Goal: Task Accomplishment & Management: Use online tool/utility

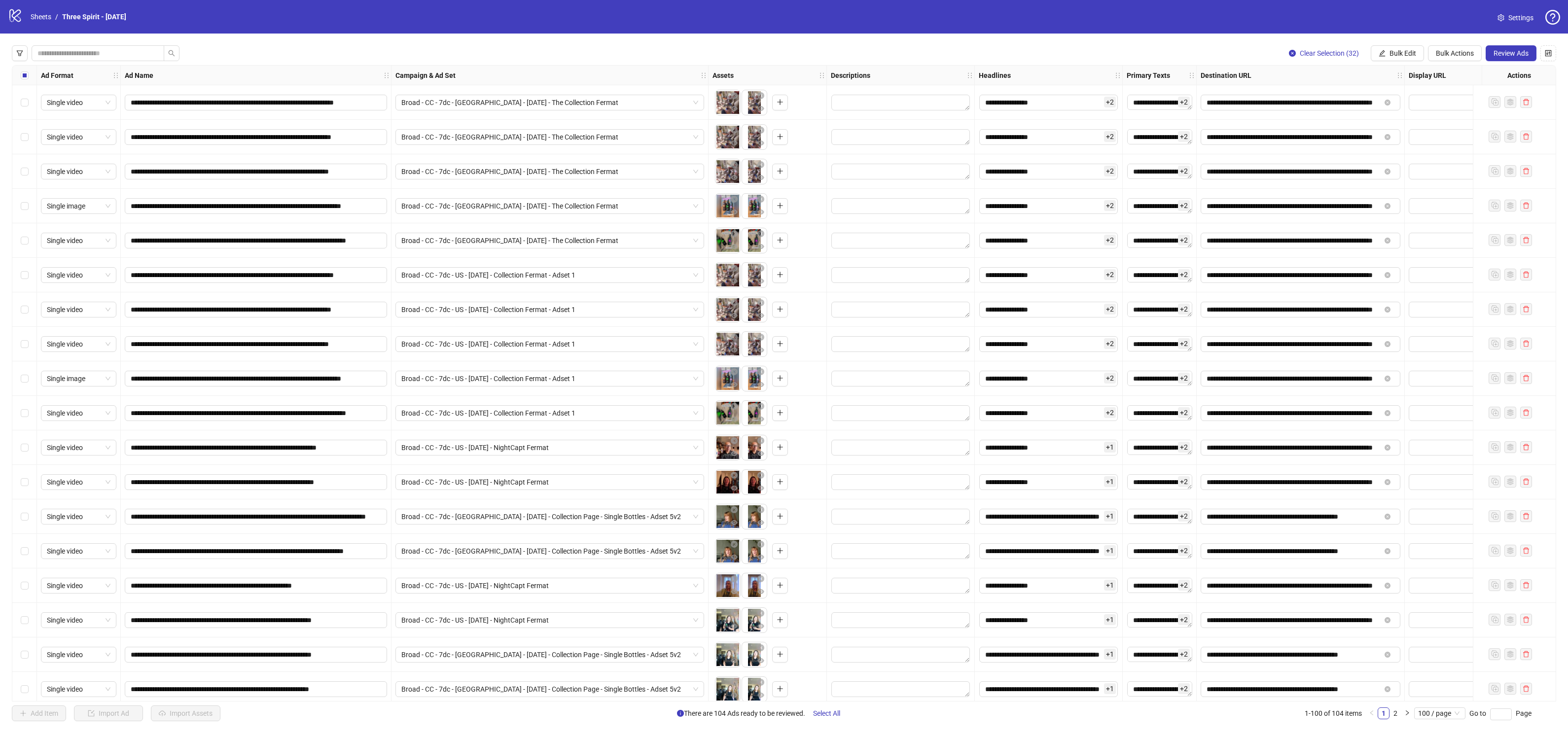
click at [1113, 722] on div "Add Item Import Ad Import Assets There are 104 Ads ready to be reviewed. Select…" at bounding box center [772, 713] width 1519 height 16
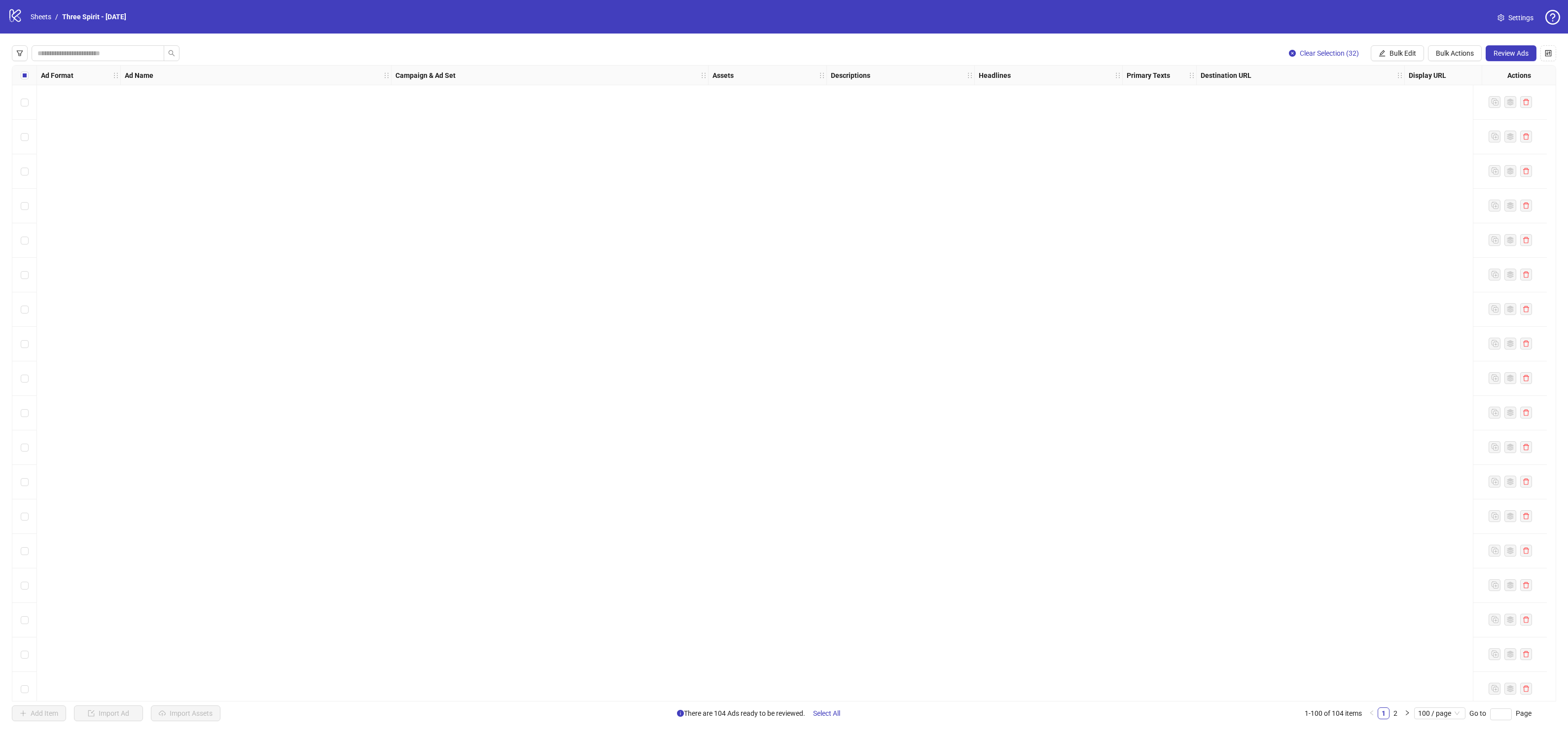
scroll to position [2977, 0]
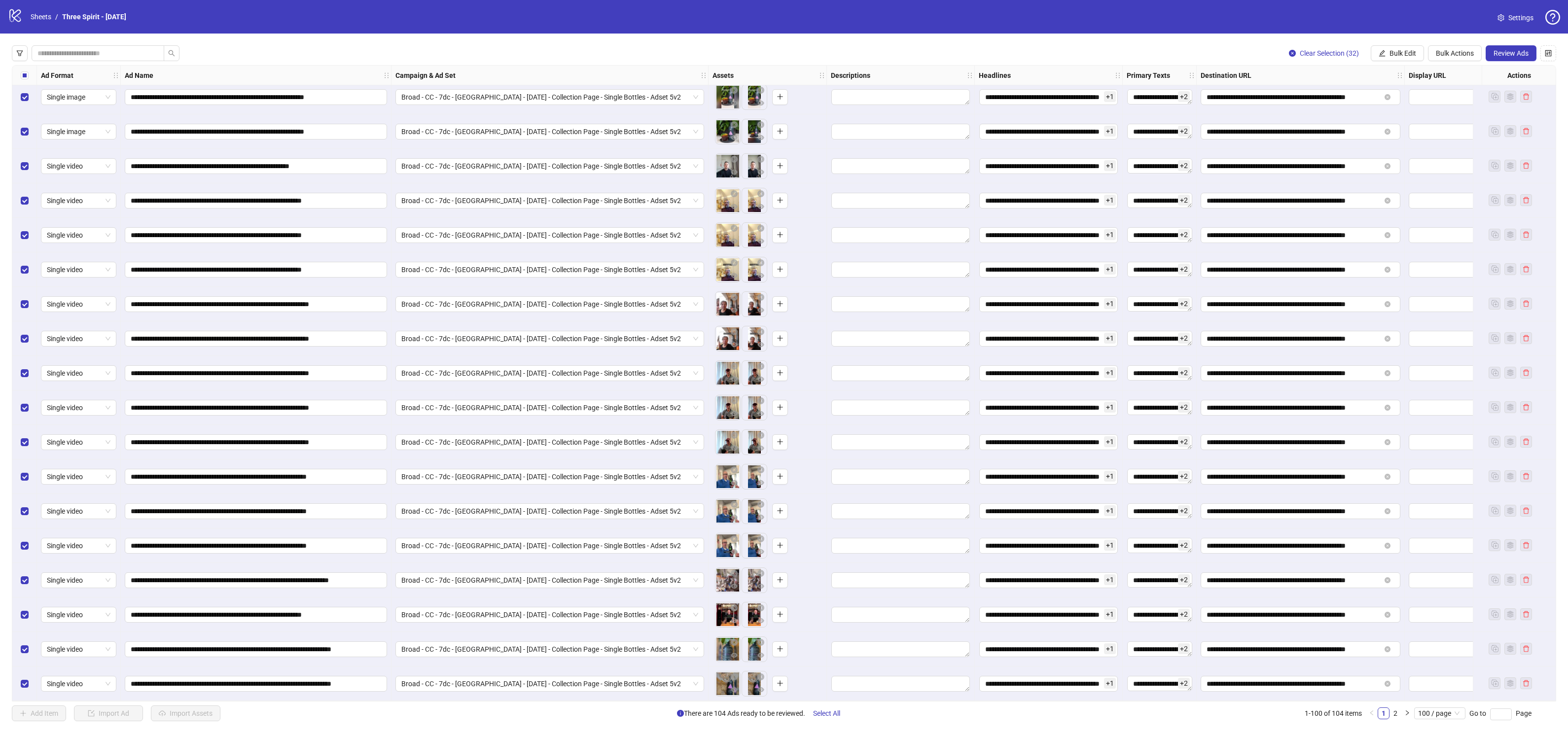
click at [399, 715] on div "Add Item Import Ad Import Assets There are 104 Ads ready to be reviewed. Select…" at bounding box center [772, 713] width 1519 height 16
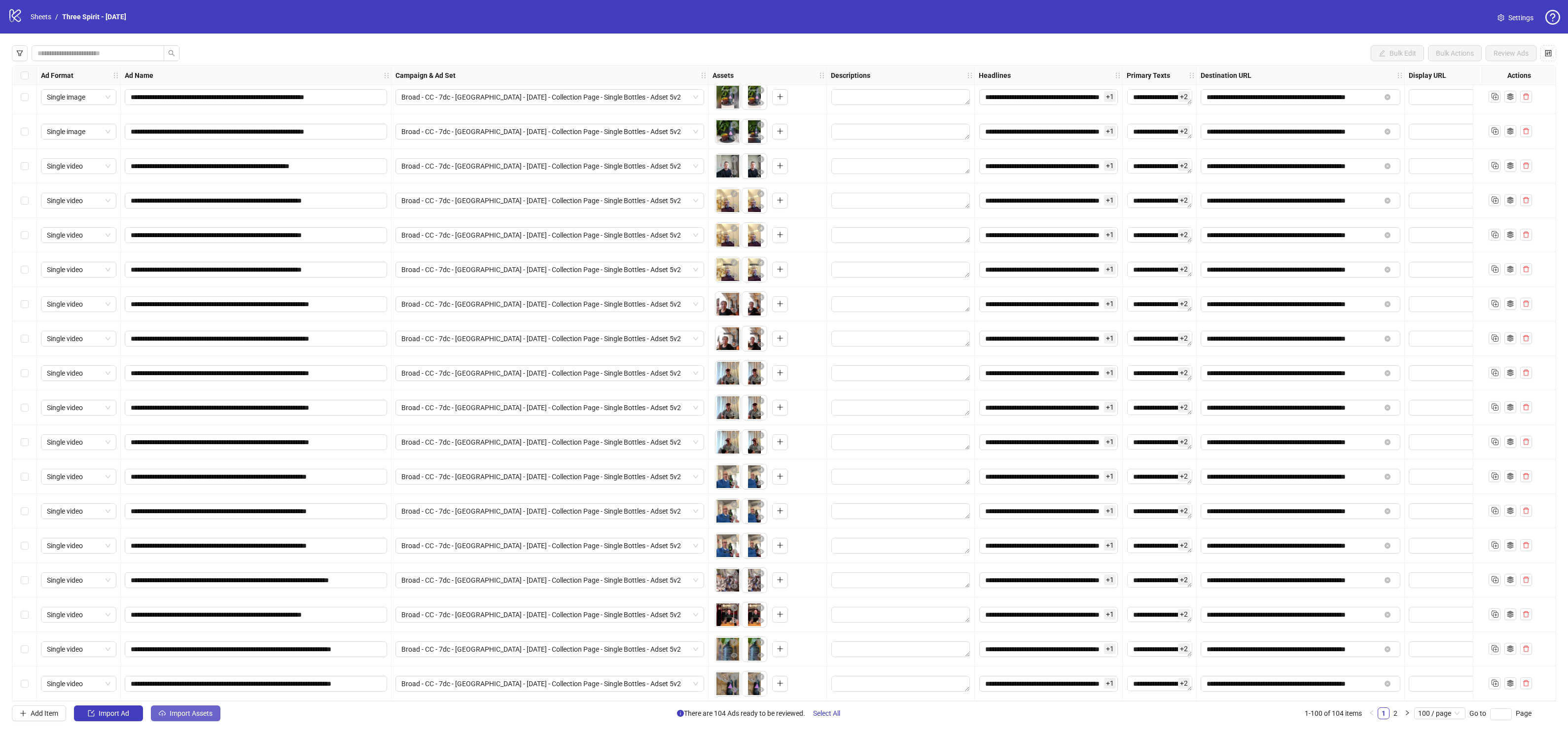
click at [190, 713] on span "Import Assets" at bounding box center [191, 713] width 43 height 8
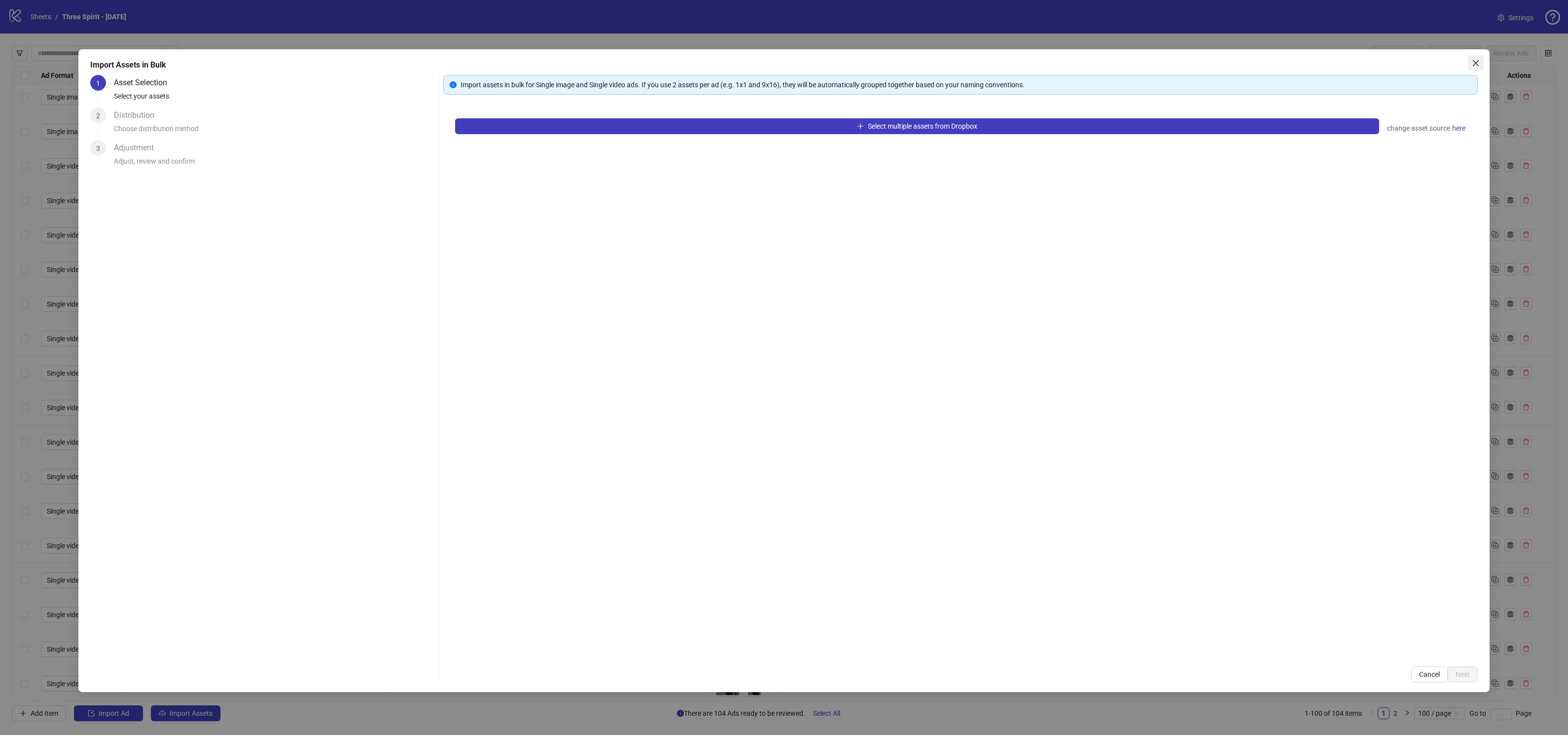
click at [1478, 65] on icon "close" at bounding box center [1476, 63] width 6 height 6
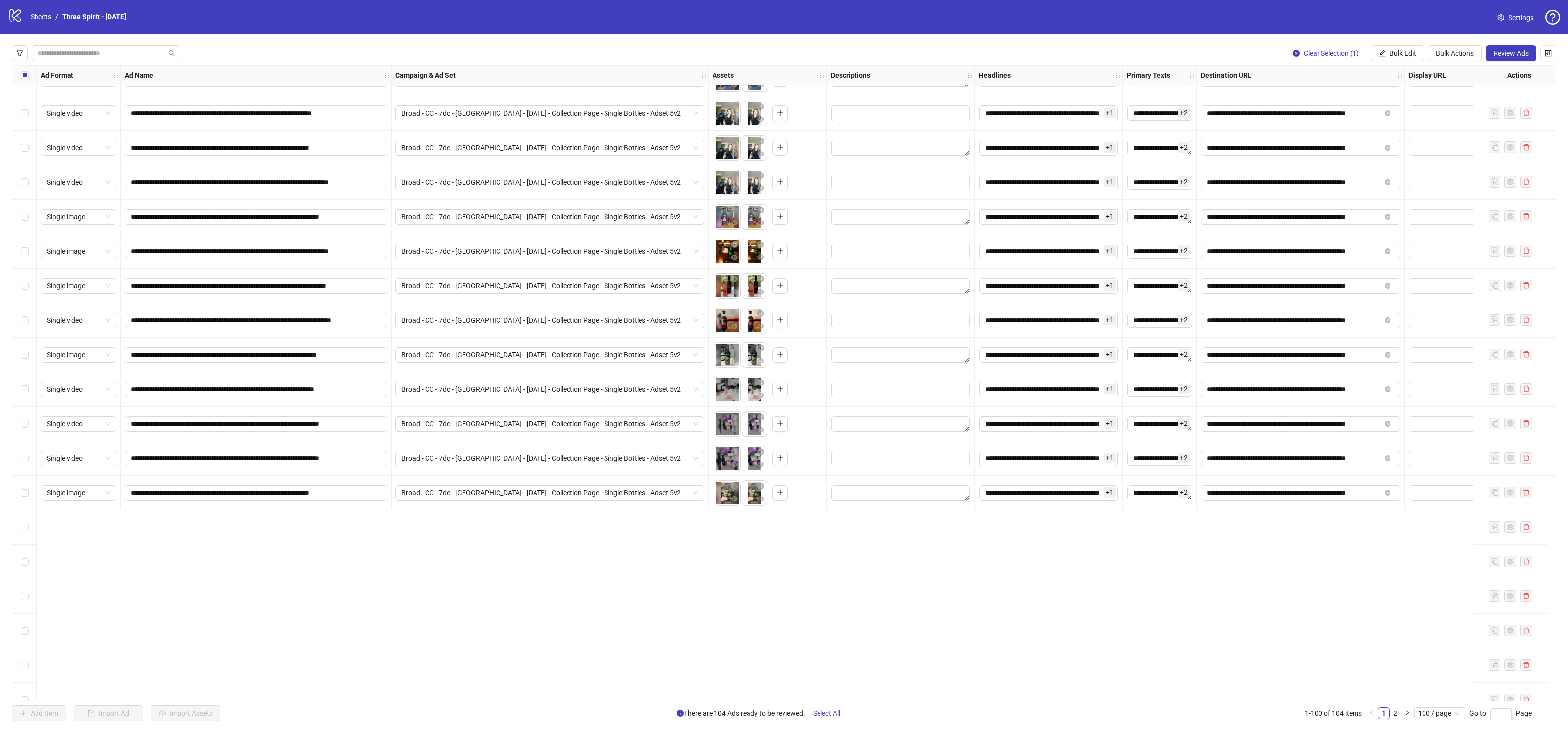
scroll to position [2286, 0]
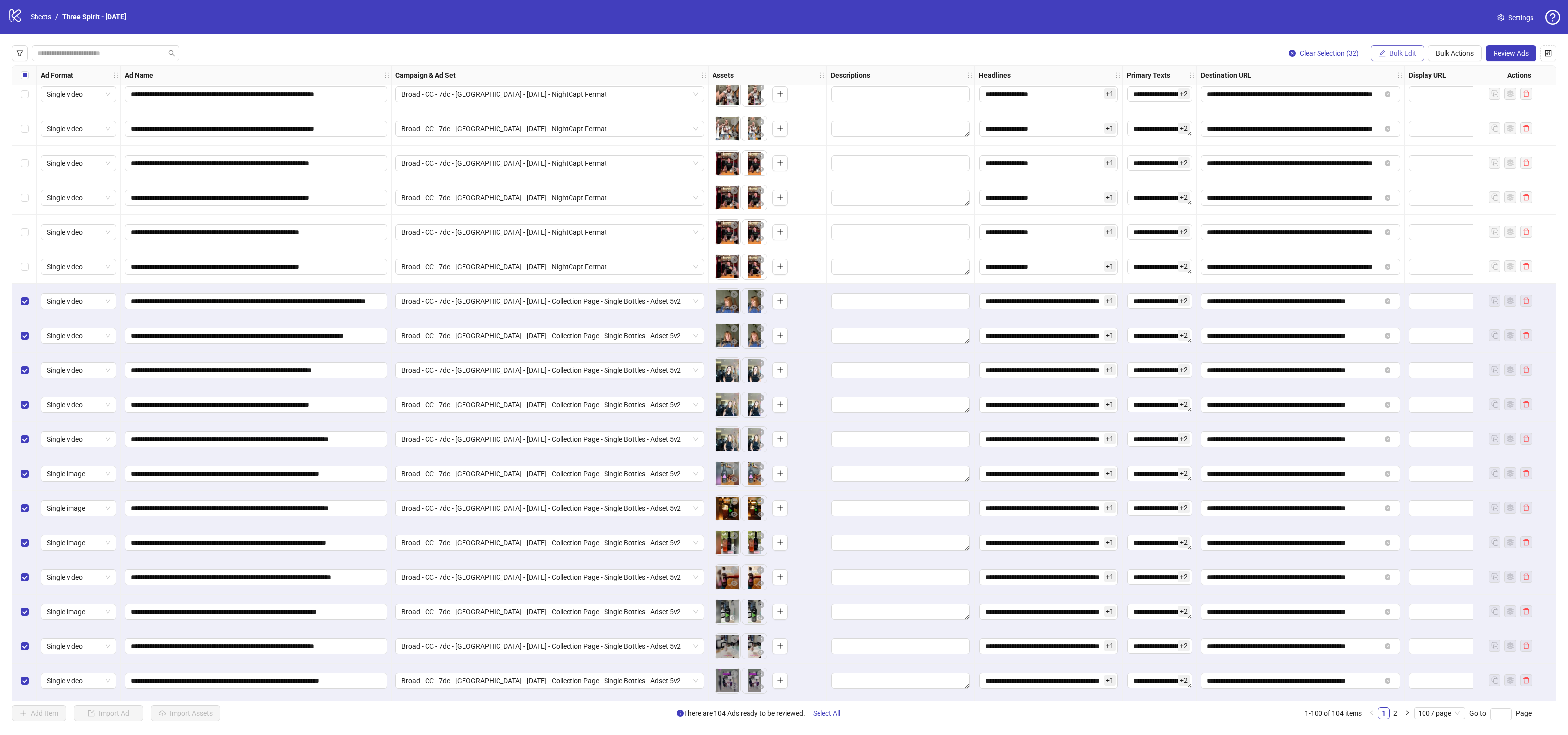
click at [1397, 58] on button "Bulk Edit" at bounding box center [1397, 53] width 54 height 16
click at [1405, 103] on span "Campaign & Ad Set" at bounding box center [1407, 104] width 58 height 11
click at [1365, 93] on span "Broad - CC - 7dc - [GEOGRAPHIC_DATA] - [DATE] - Collection Page - Single Bottle…" at bounding box center [1369, 95] width 185 height 15
type input "*"
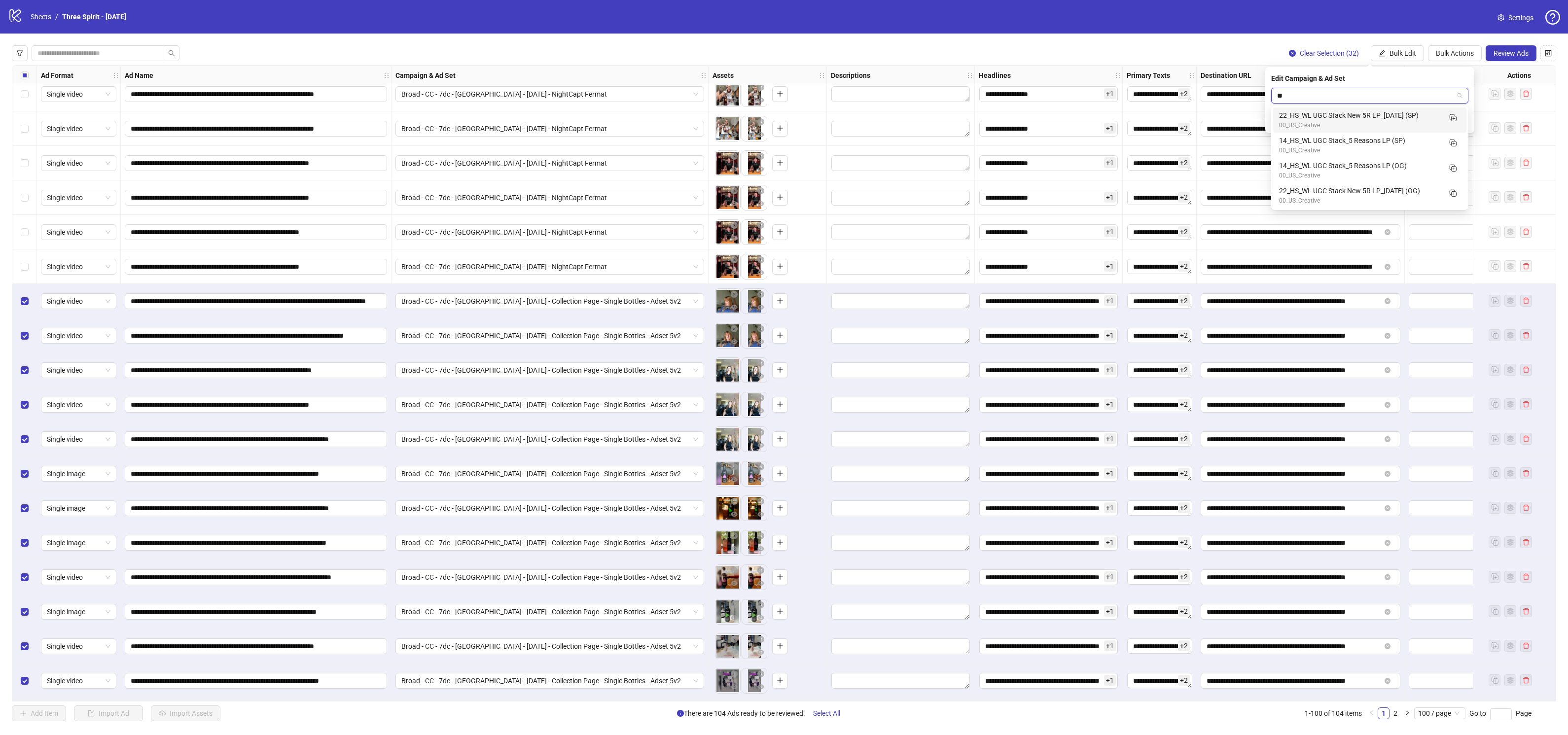
scroll to position [0, 0]
type input "*"
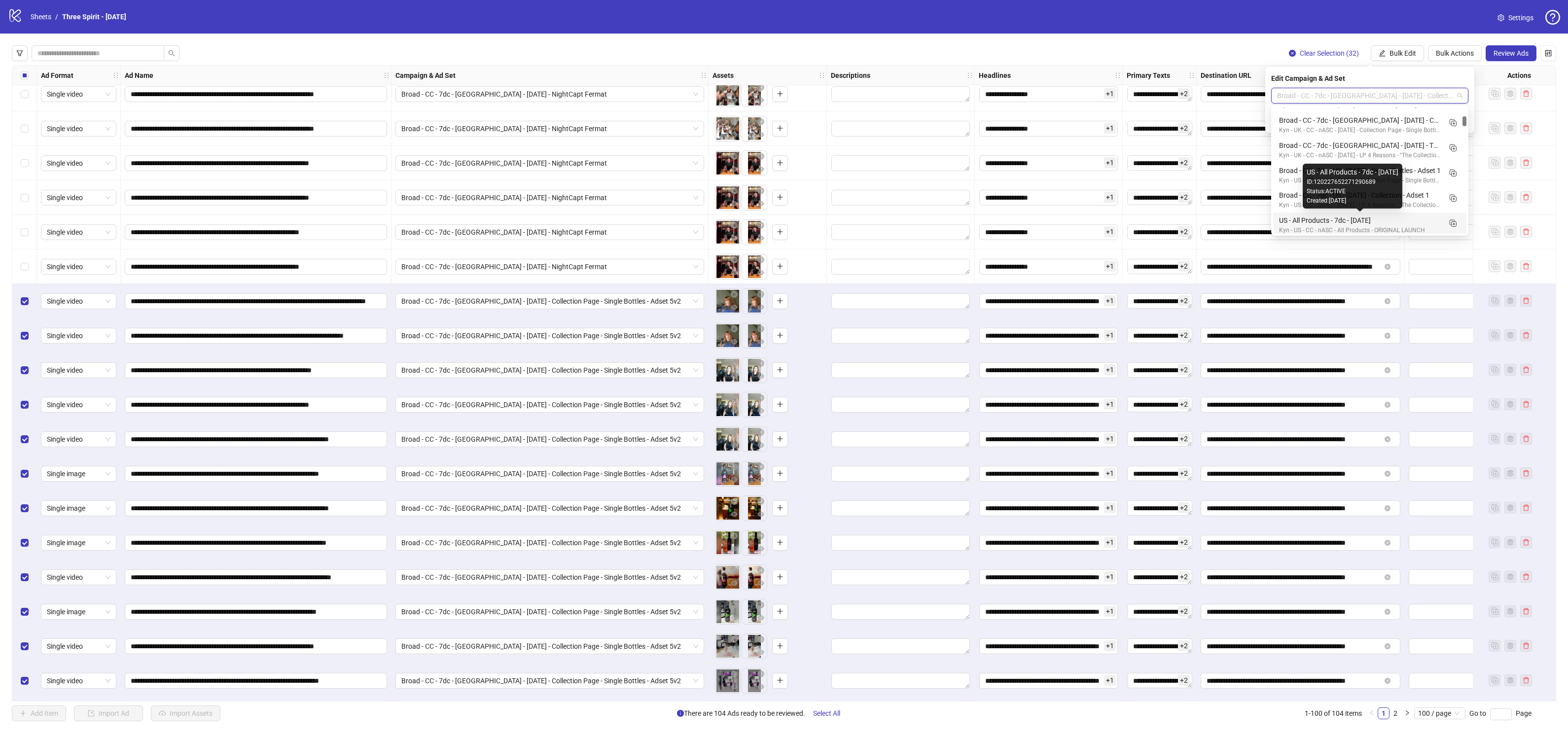
scroll to position [450, 0]
click at [1363, 219] on div "US - All Products - 7dc - [DATE]" at bounding box center [1359, 218] width 161 height 11
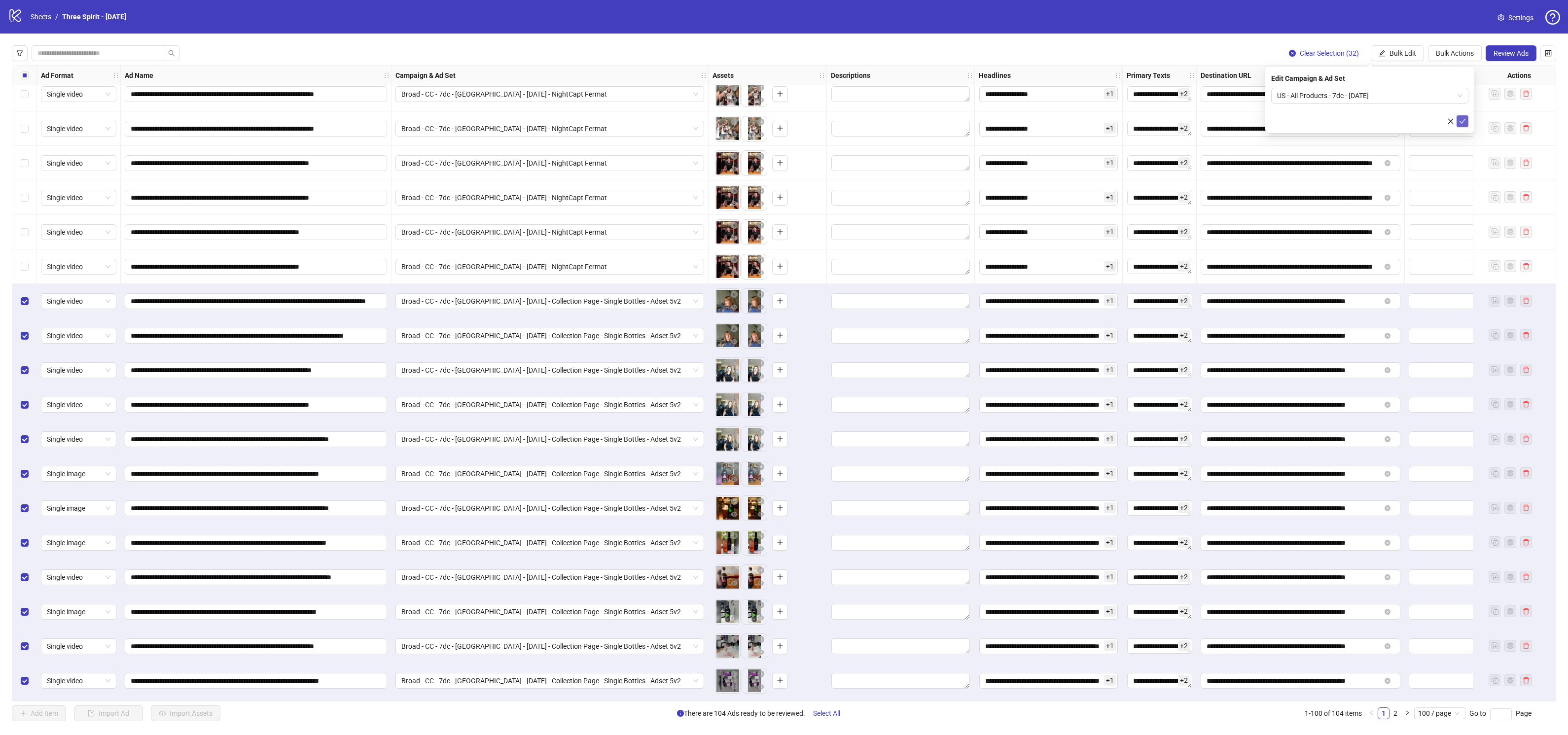
click at [1467, 121] on button "submit" at bounding box center [1462, 121] width 12 height 12
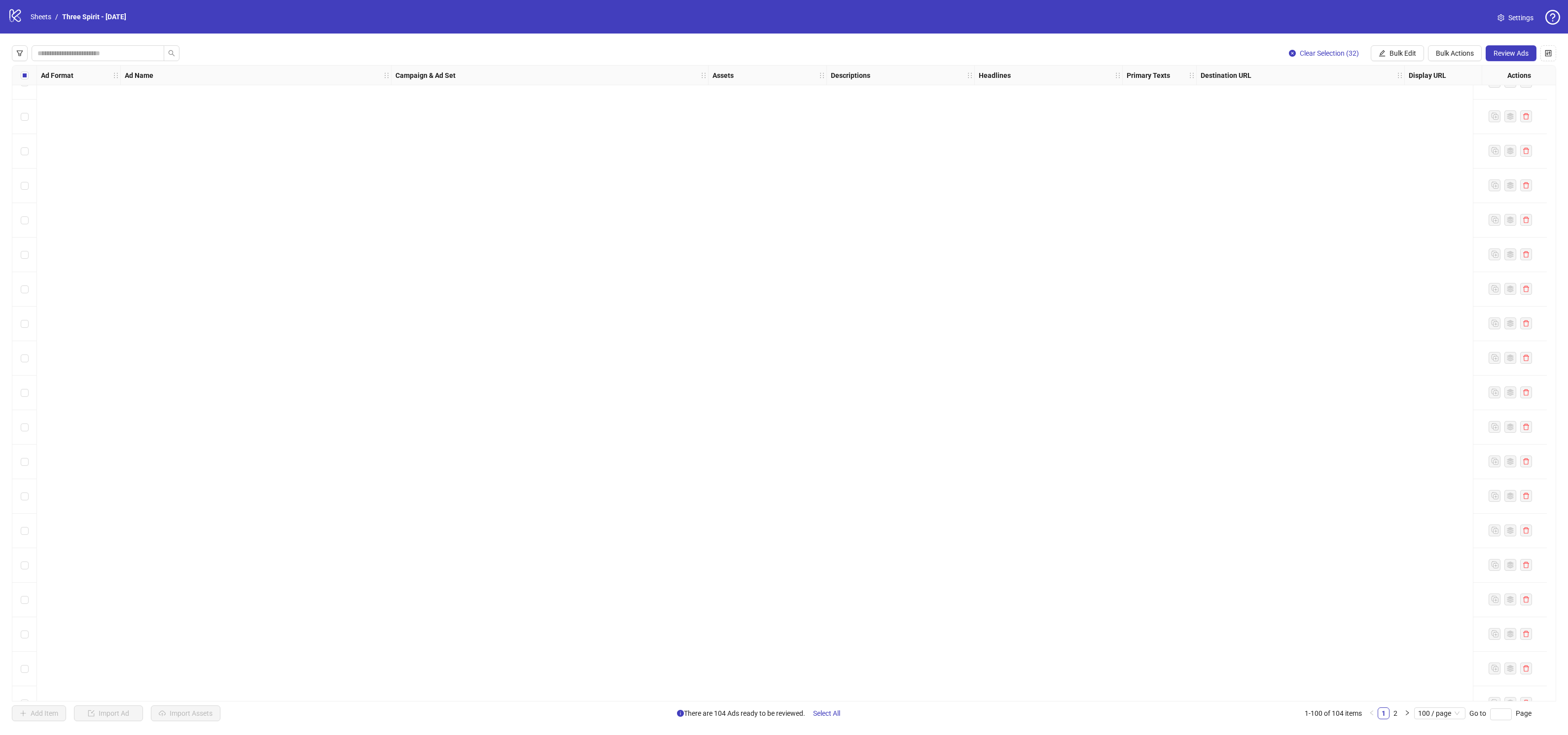
scroll to position [0, 0]
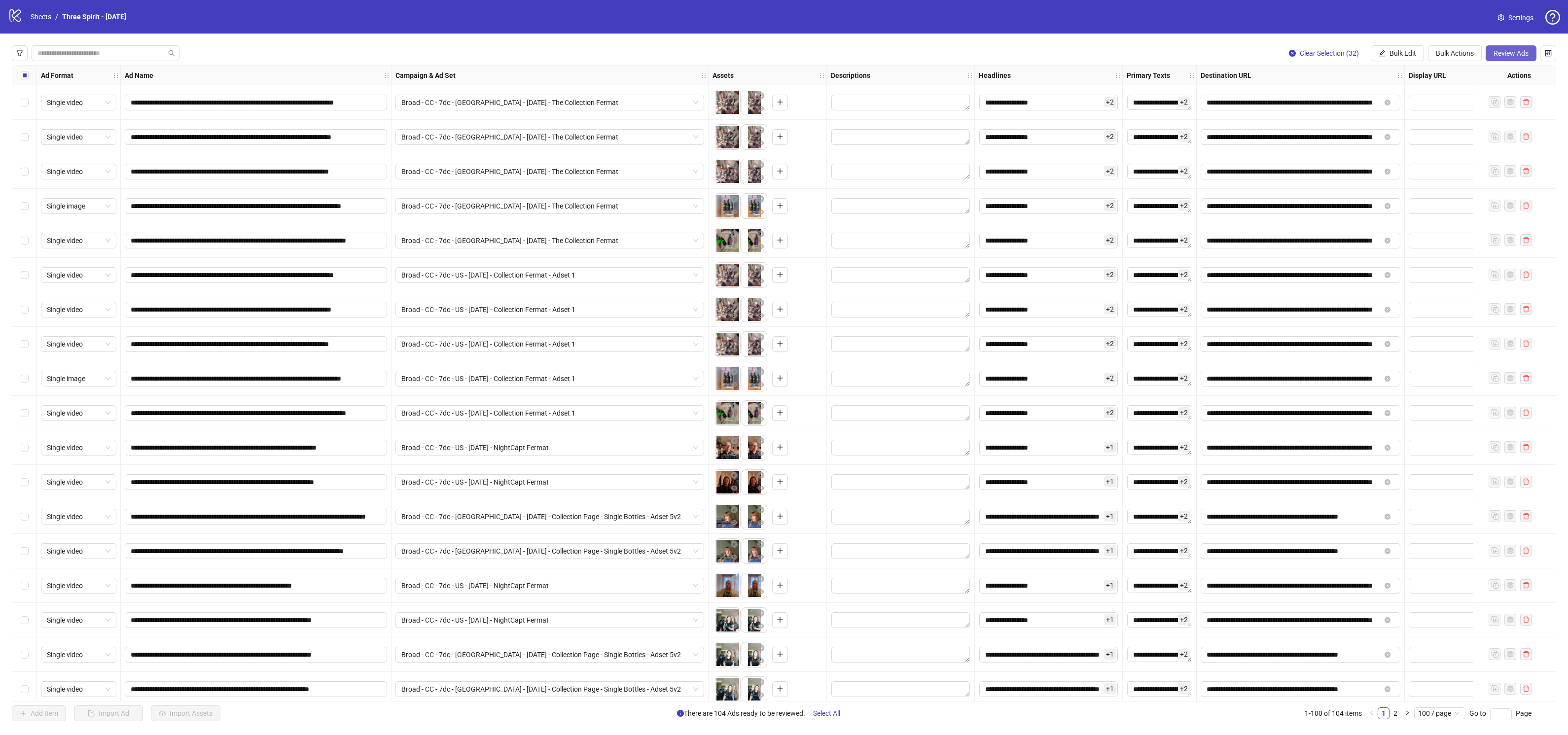
click at [1515, 51] on span "Review Ads" at bounding box center [1511, 53] width 35 height 8
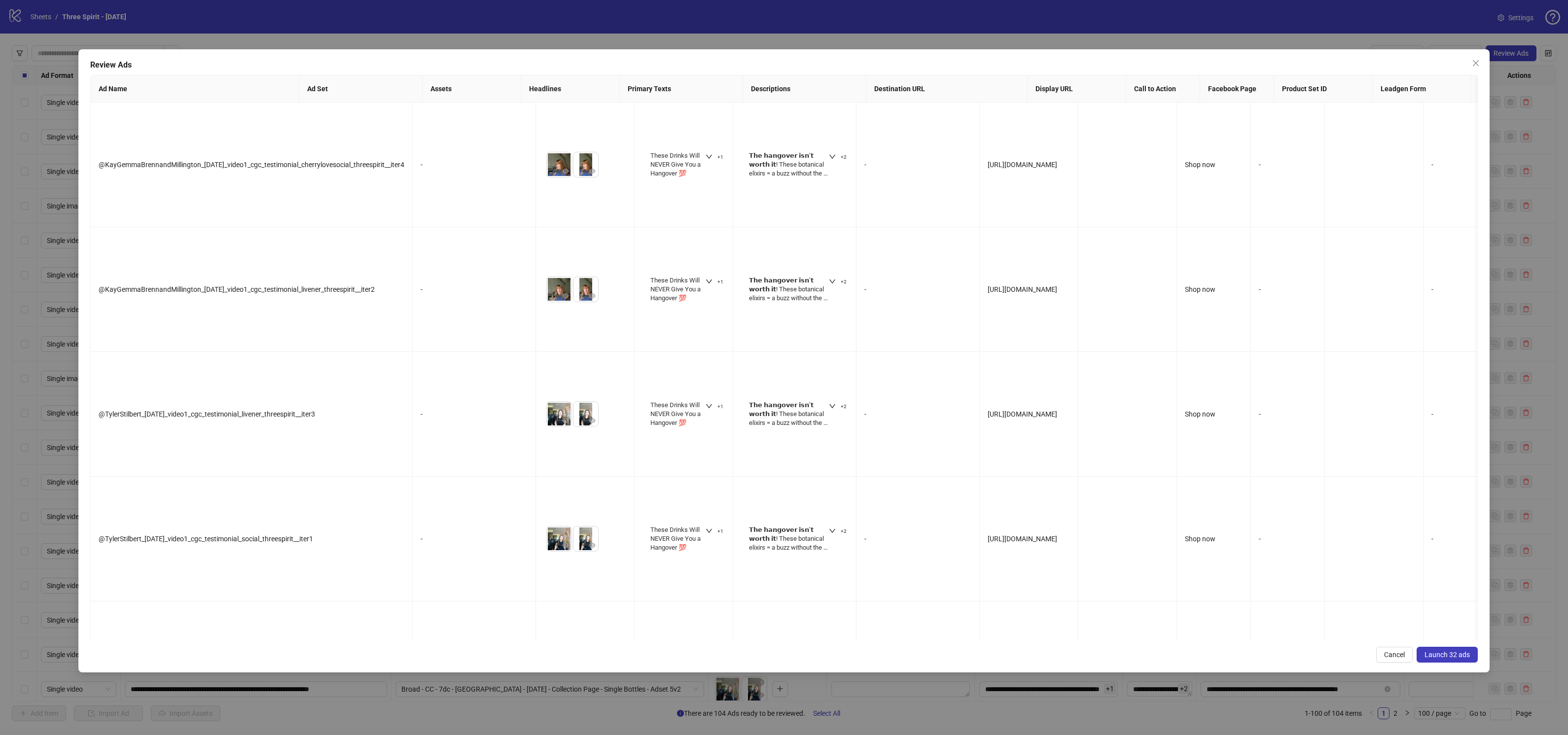
click at [1453, 653] on span "Launch 32 ads" at bounding box center [1447, 654] width 45 height 8
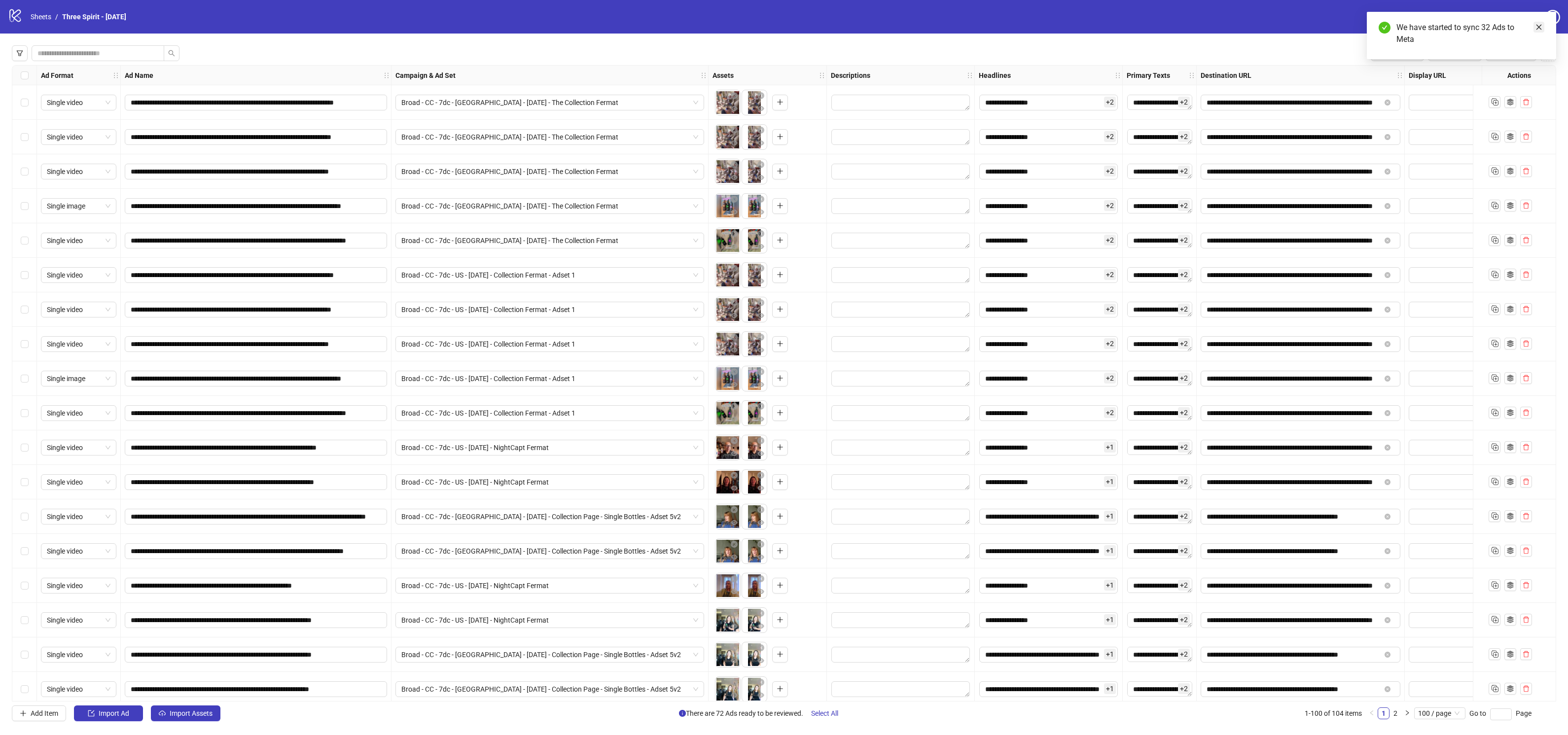
click at [1538, 27] on icon "close" at bounding box center [1539, 27] width 6 height 6
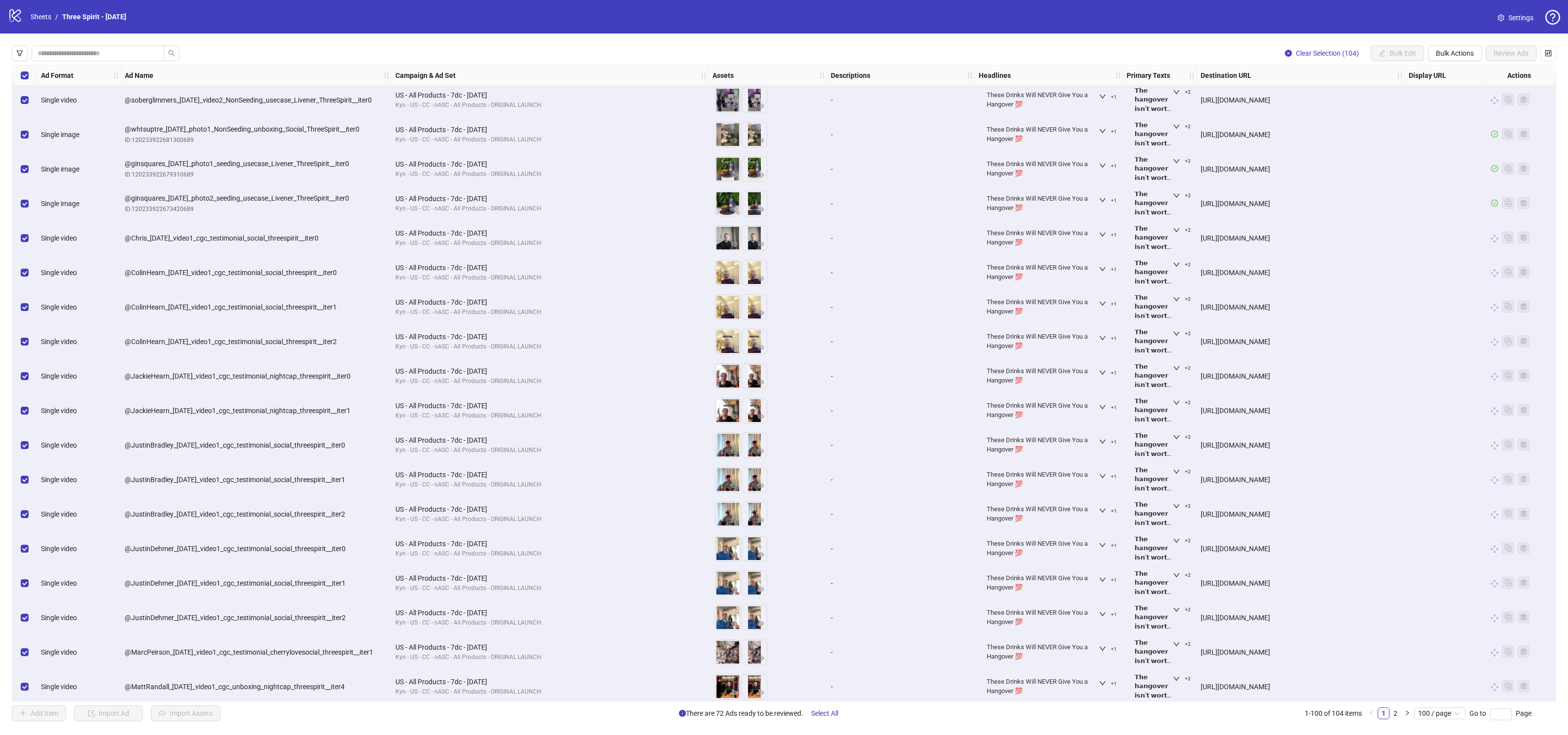
scroll to position [2977, 0]
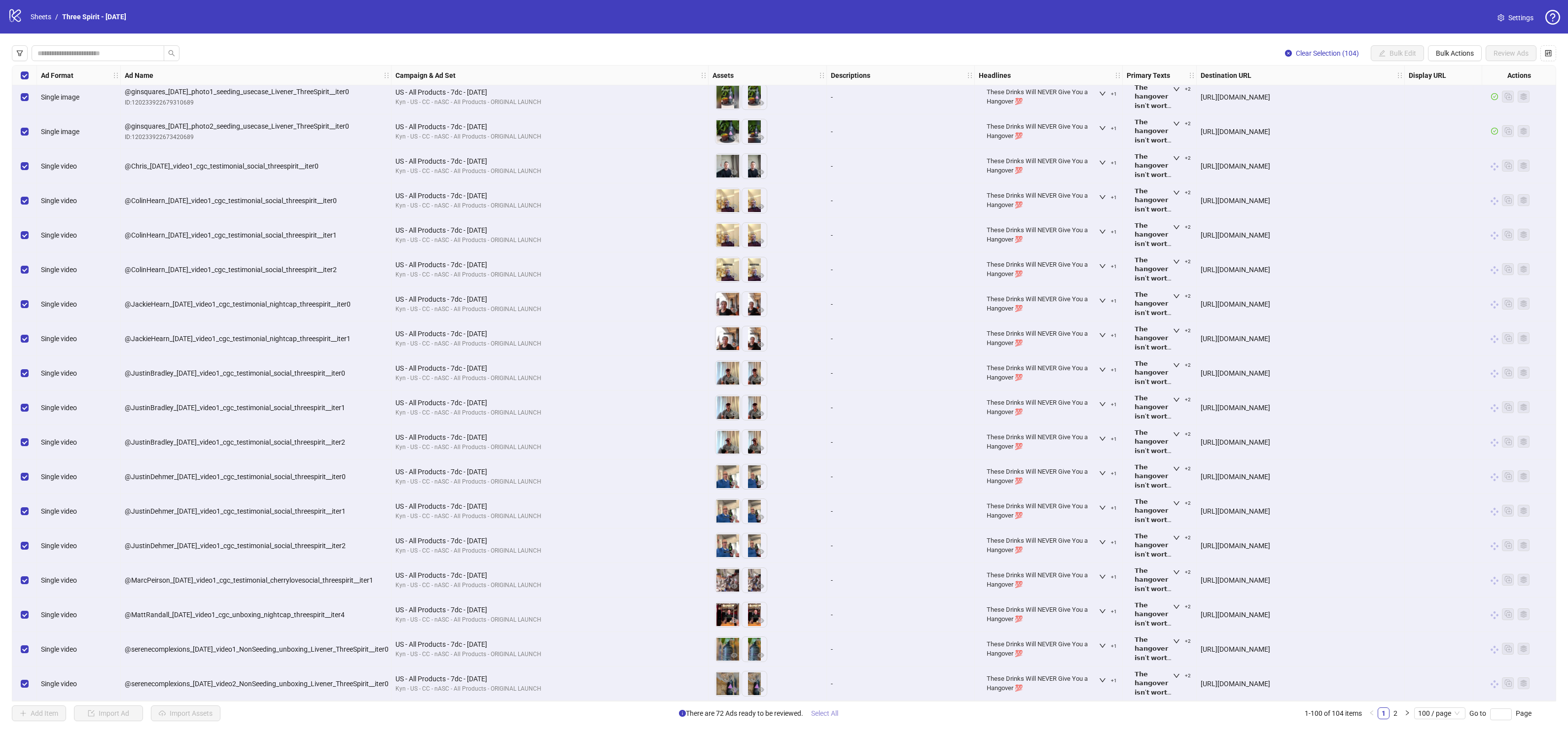
click at [829, 710] on span "Select All" at bounding box center [825, 713] width 27 height 8
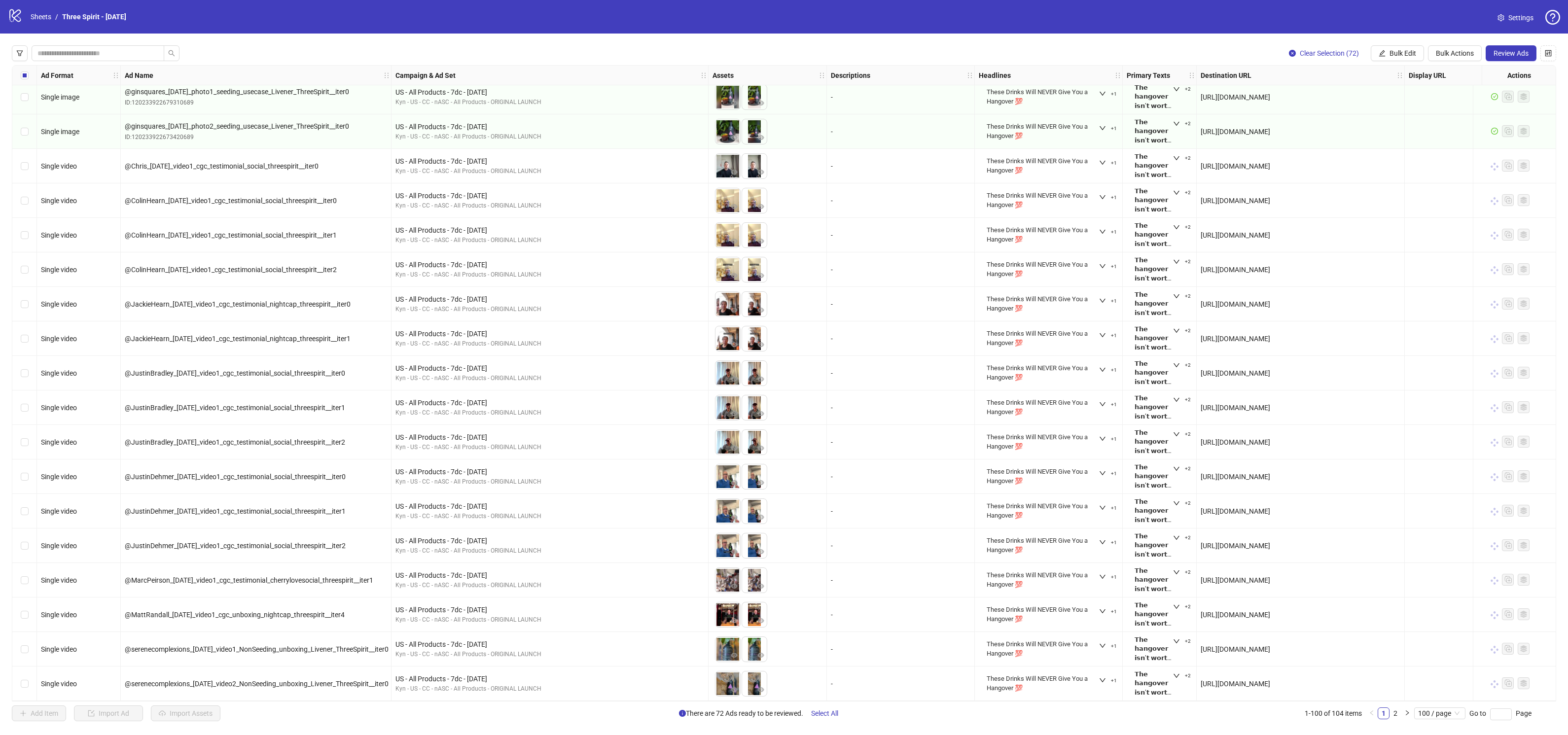
click at [1508, 51] on span "Review Ads" at bounding box center [1511, 53] width 35 height 8
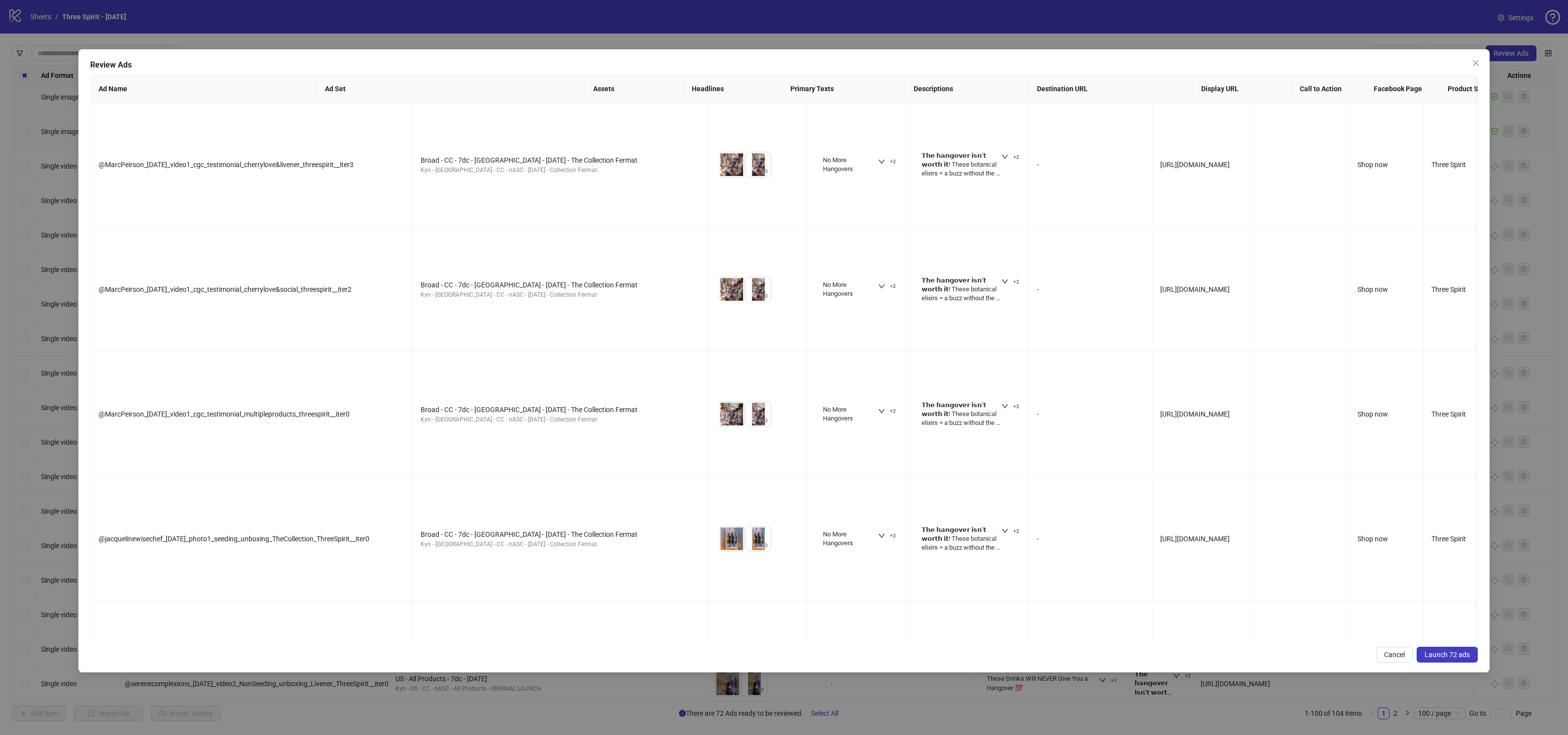
click at [1453, 658] on span "Launch 72 ads" at bounding box center [1447, 654] width 45 height 8
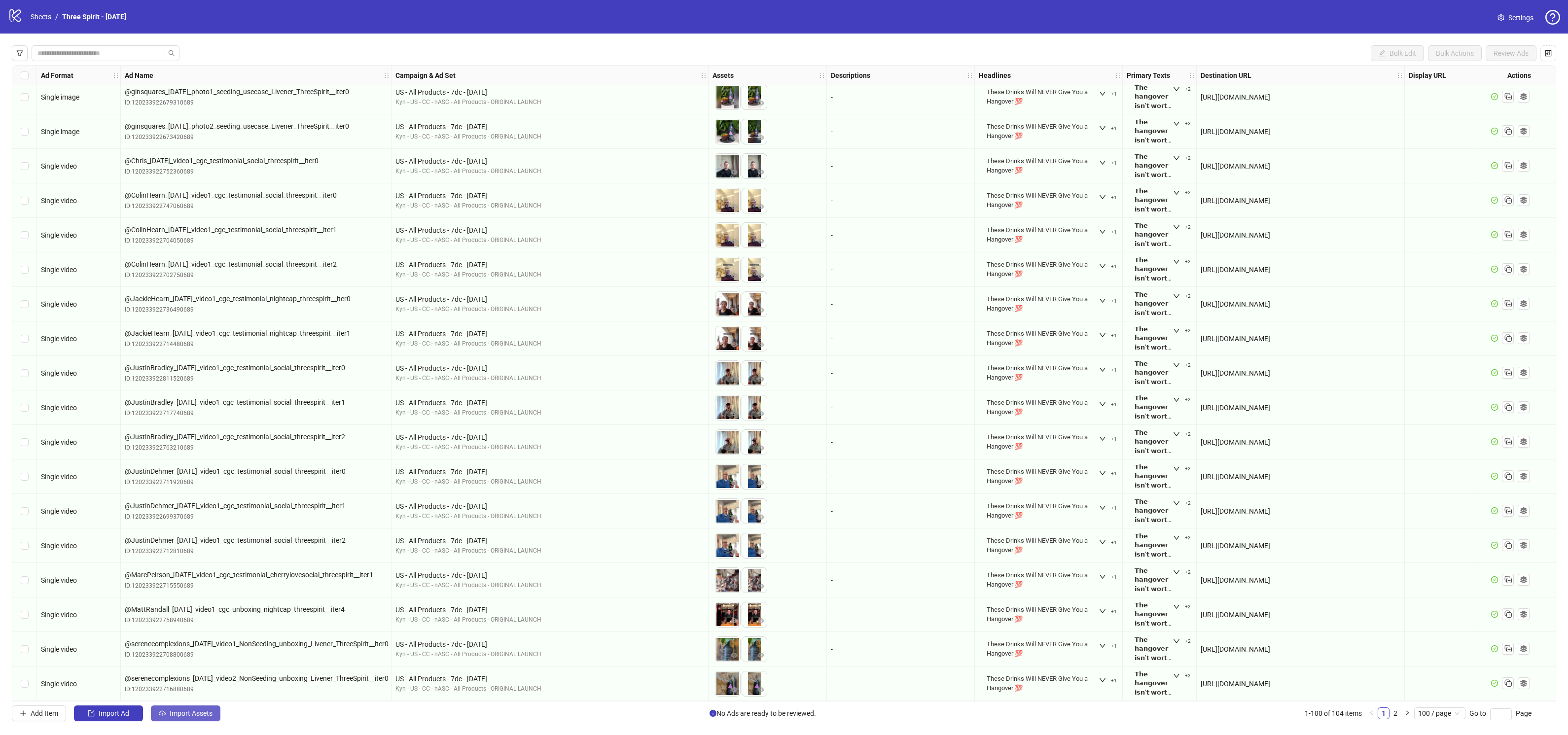
click at [192, 717] on span "Import Assets" at bounding box center [191, 713] width 43 height 8
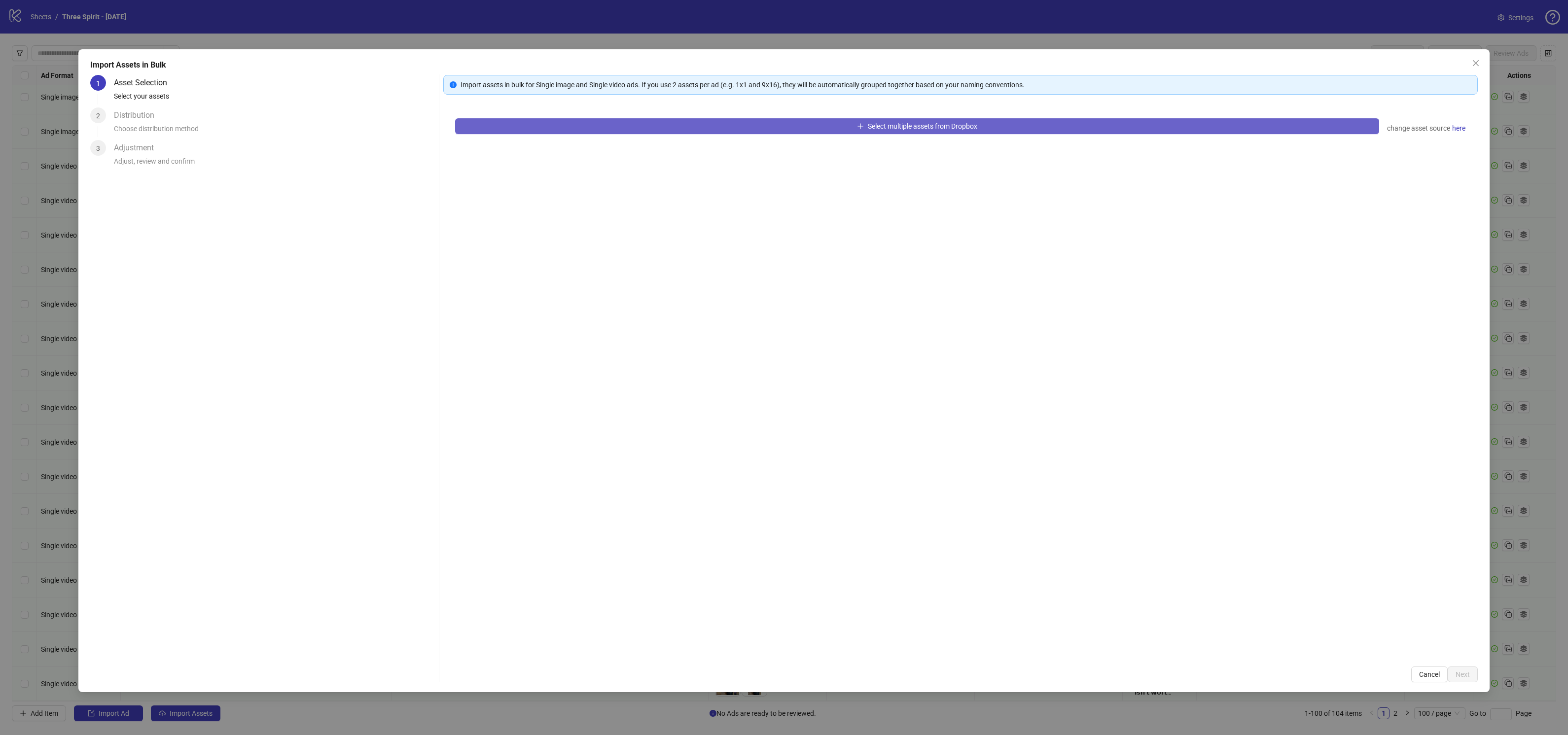
click at [984, 122] on button "Select multiple assets from Dropbox" at bounding box center [917, 126] width 924 height 16
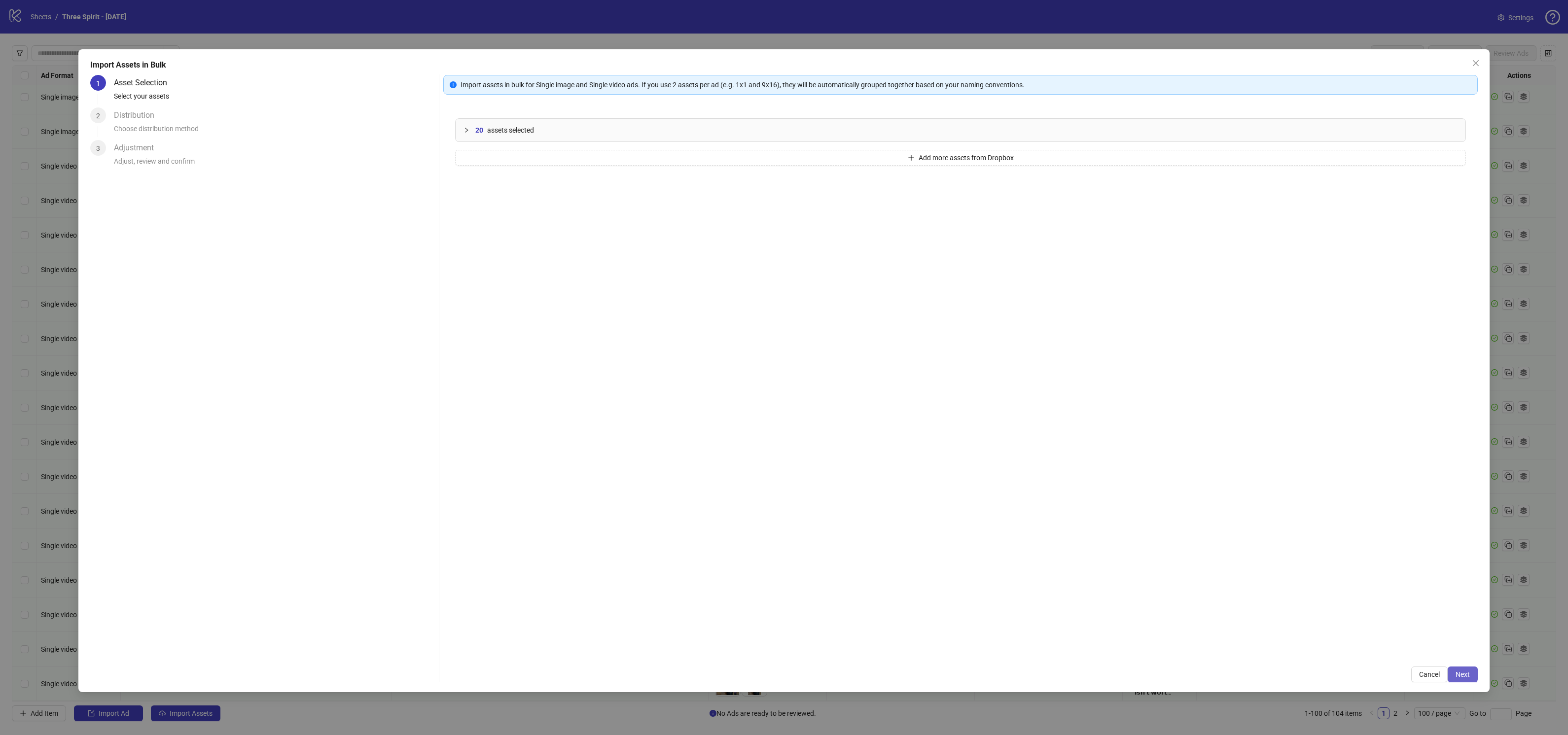
click at [1460, 676] on span "Next" at bounding box center [1462, 674] width 14 height 8
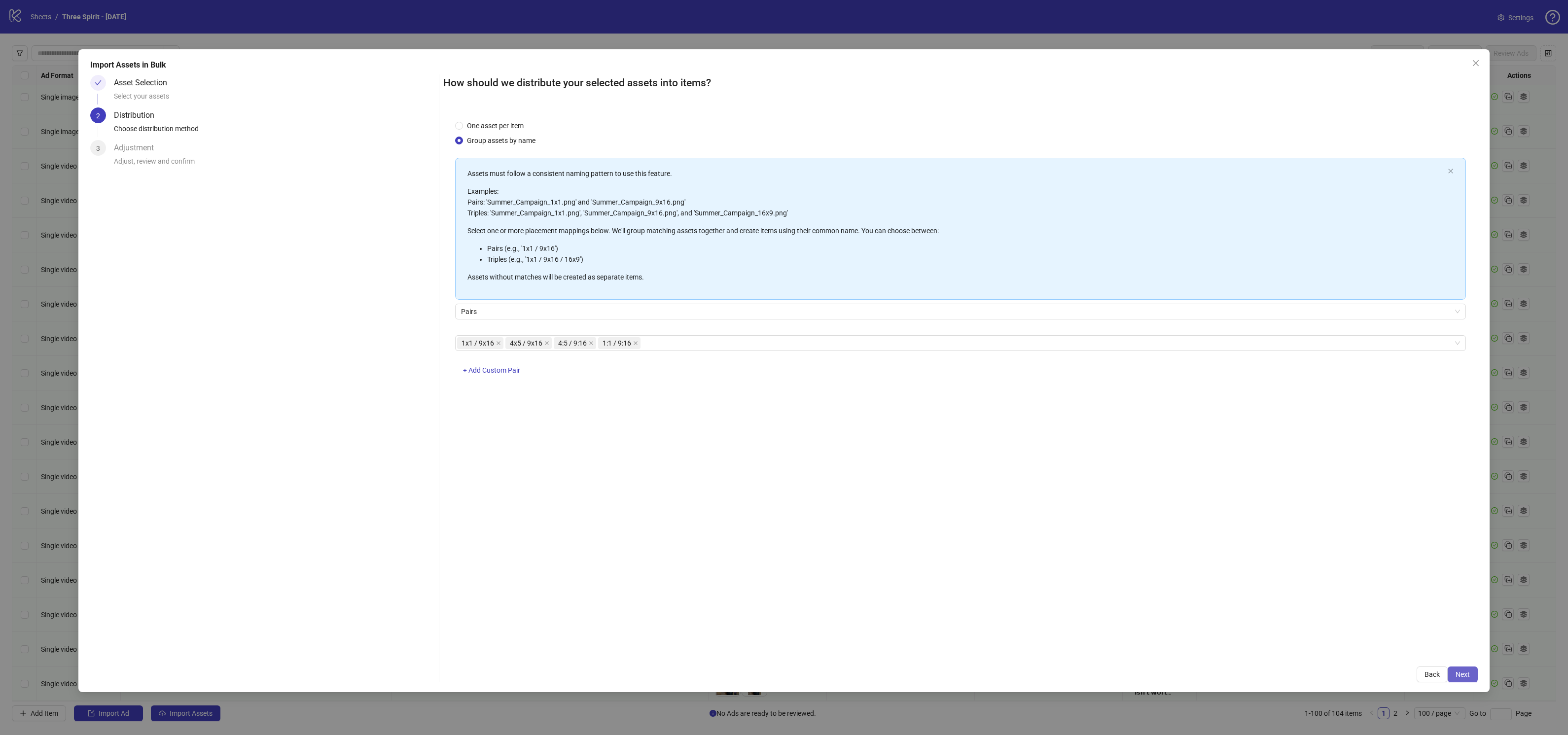
click at [1460, 675] on span "Next" at bounding box center [1462, 674] width 14 height 8
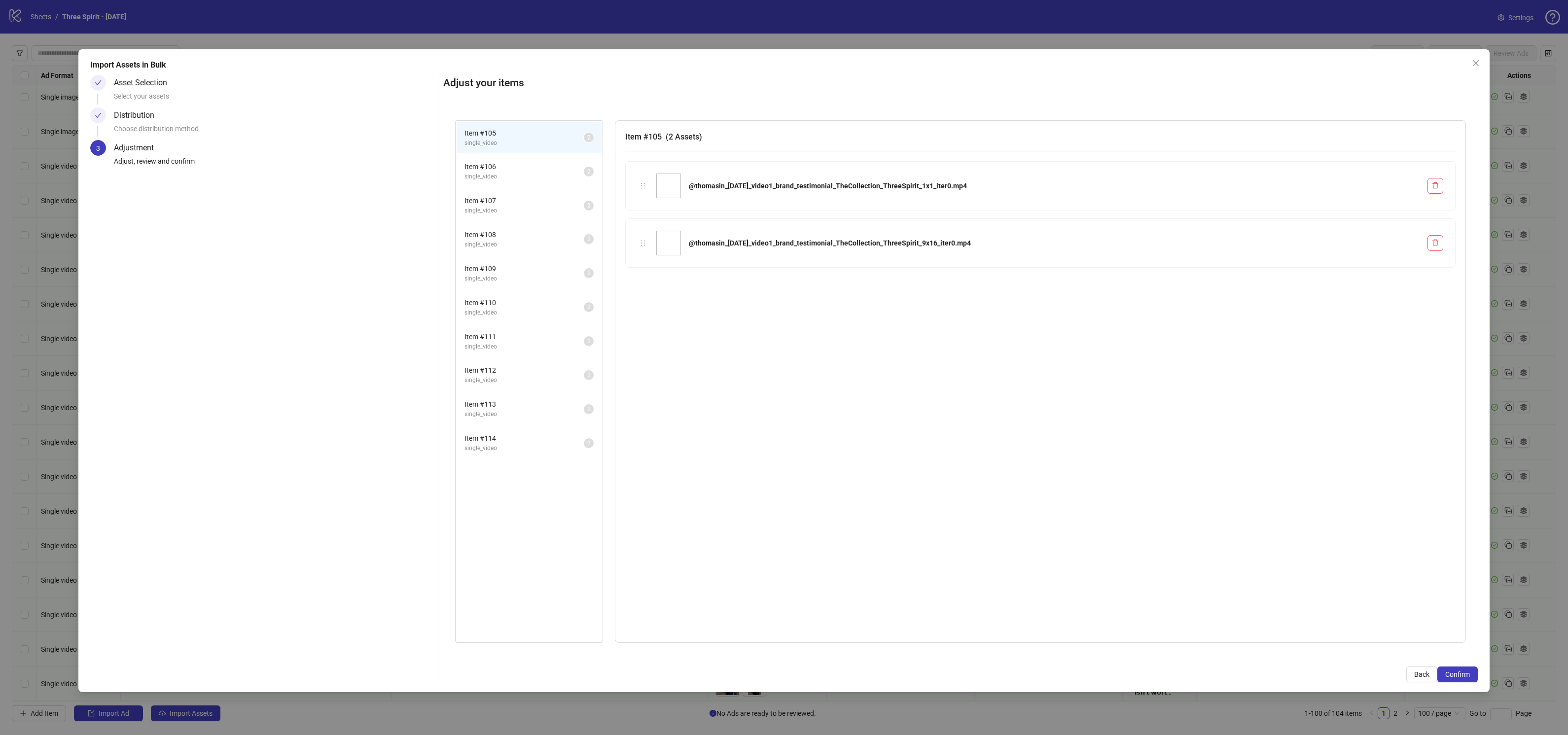
click at [550, 441] on span "Item # 114" at bounding box center [524, 438] width 119 height 11
click at [1464, 673] on span "Confirm" at bounding box center [1457, 674] width 25 height 8
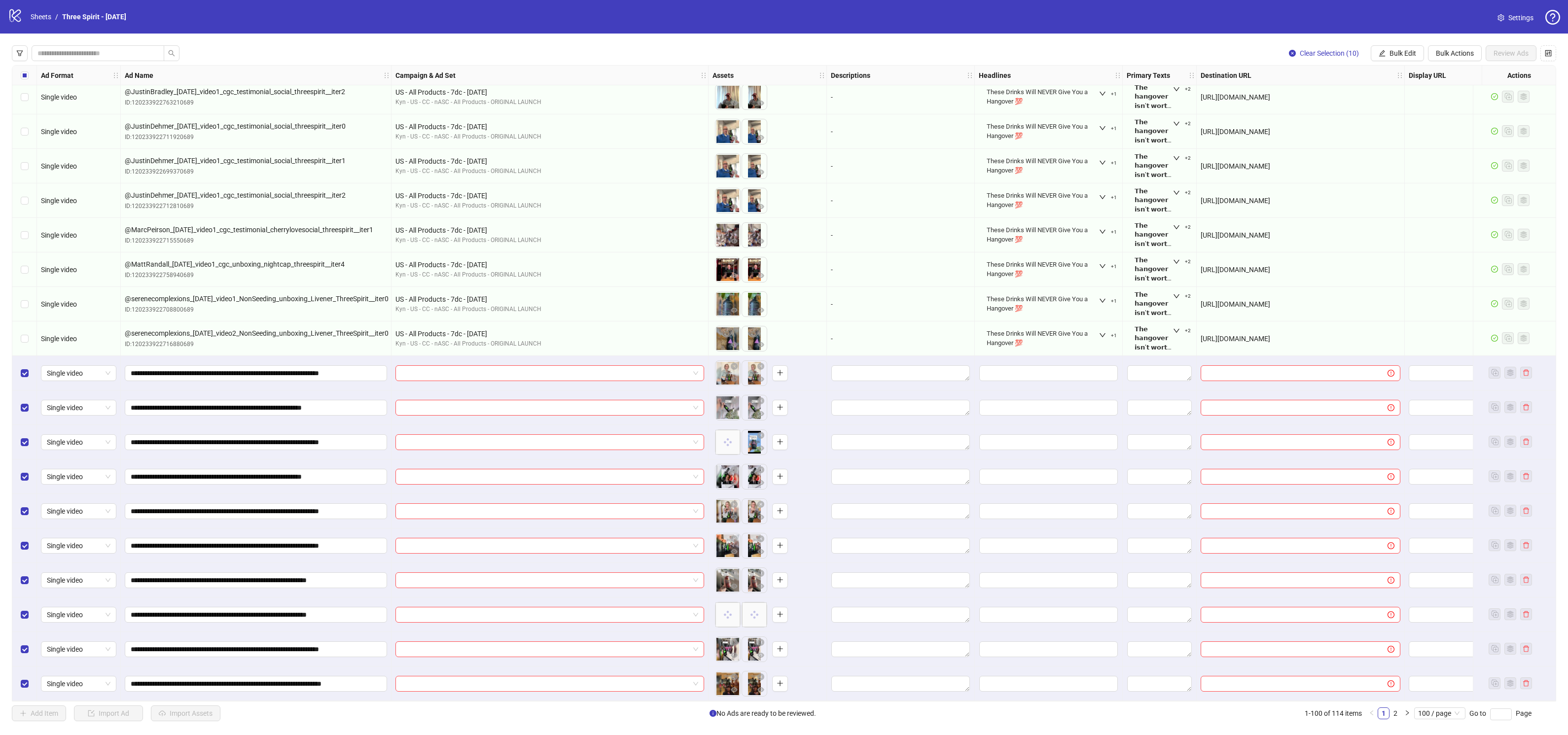
scroll to position [3321, 0]
click at [1455, 55] on span "Bulk Actions" at bounding box center [1455, 53] width 38 height 8
click at [1459, 134] on span "Apply Template" at bounding box center [1469, 135] width 68 height 11
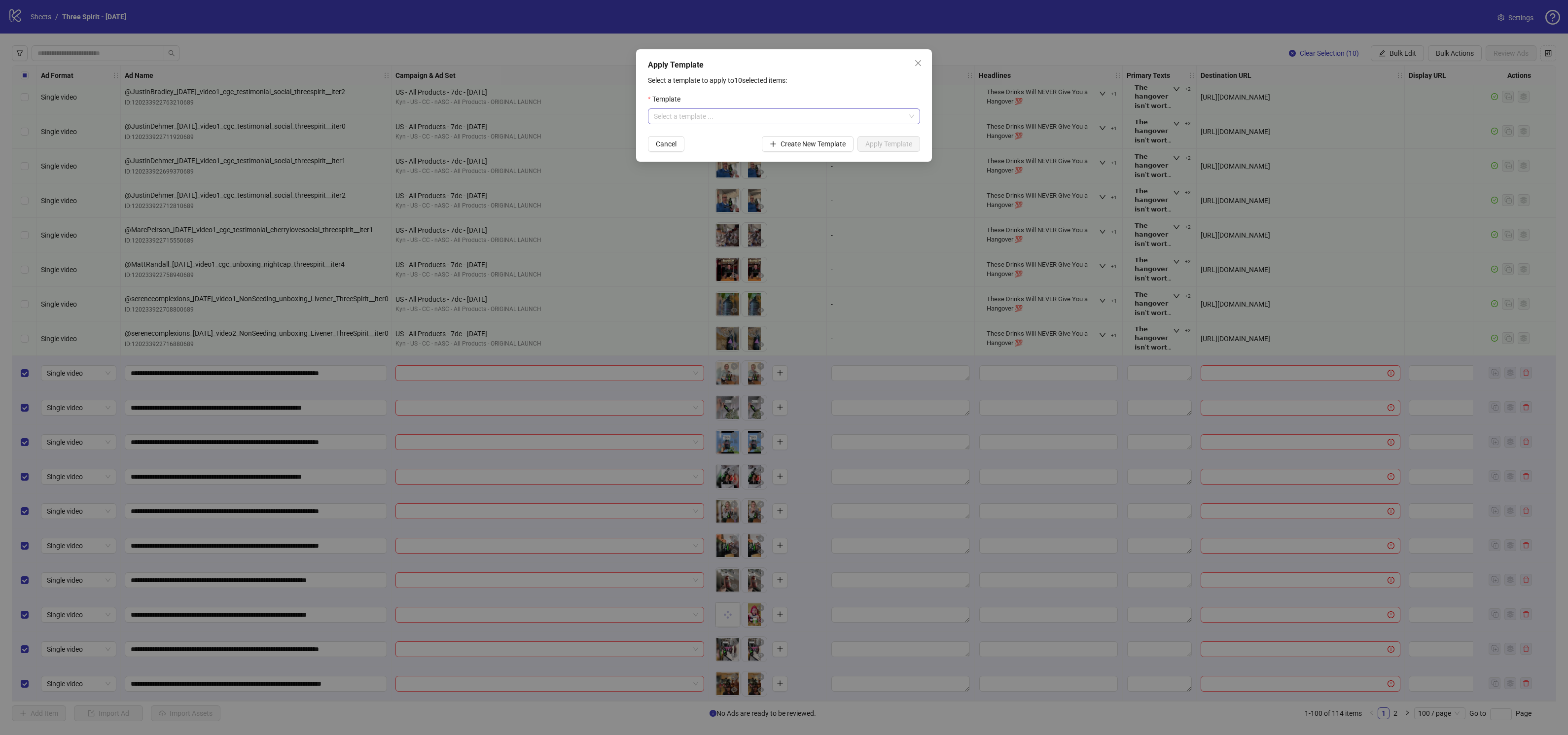
click at [710, 117] on input "search" at bounding box center [779, 116] width 252 height 15
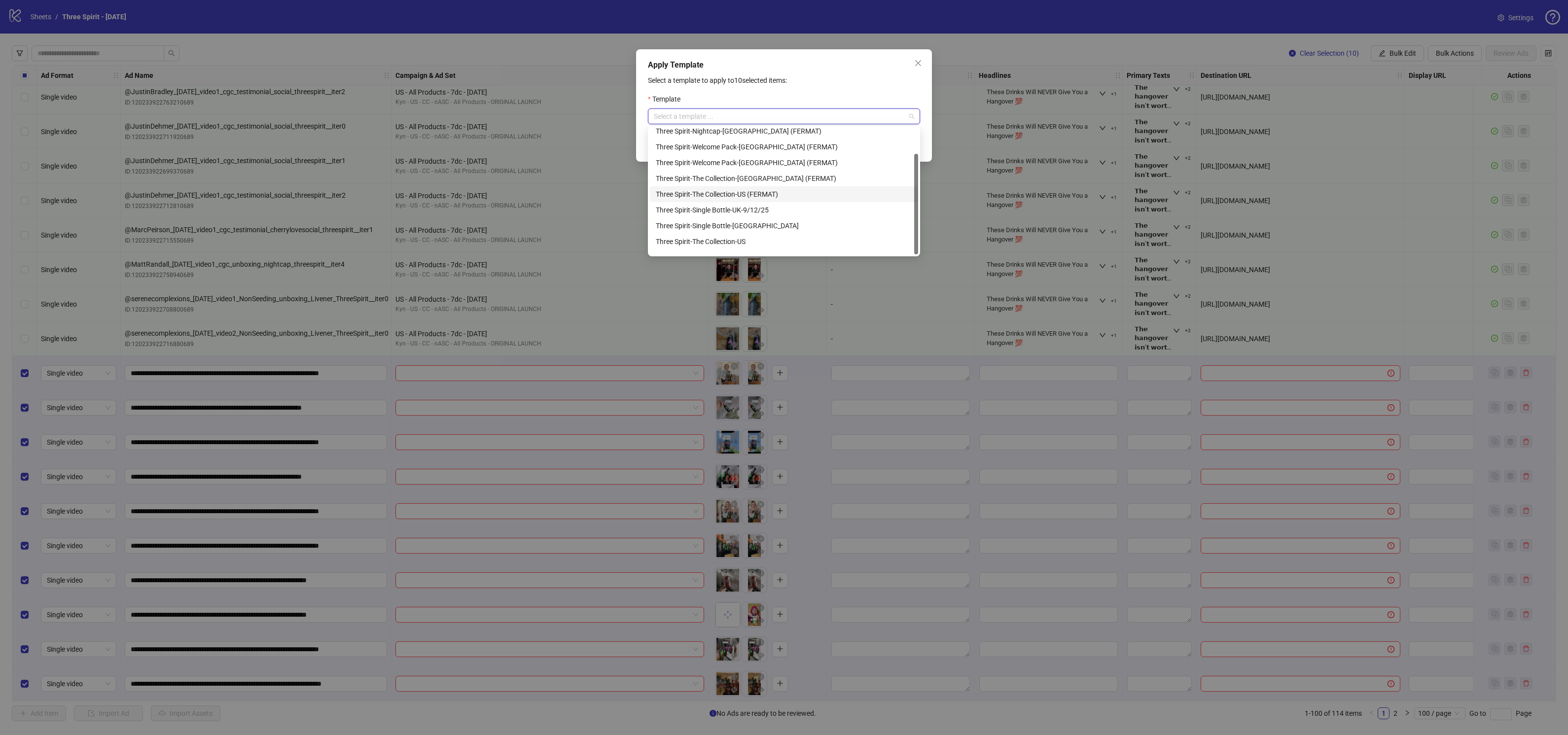
scroll to position [31, 0]
click at [743, 244] on div "Three Spirit-The Collection-[GEOGRAPHIC_DATA]" at bounding box center [784, 247] width 257 height 11
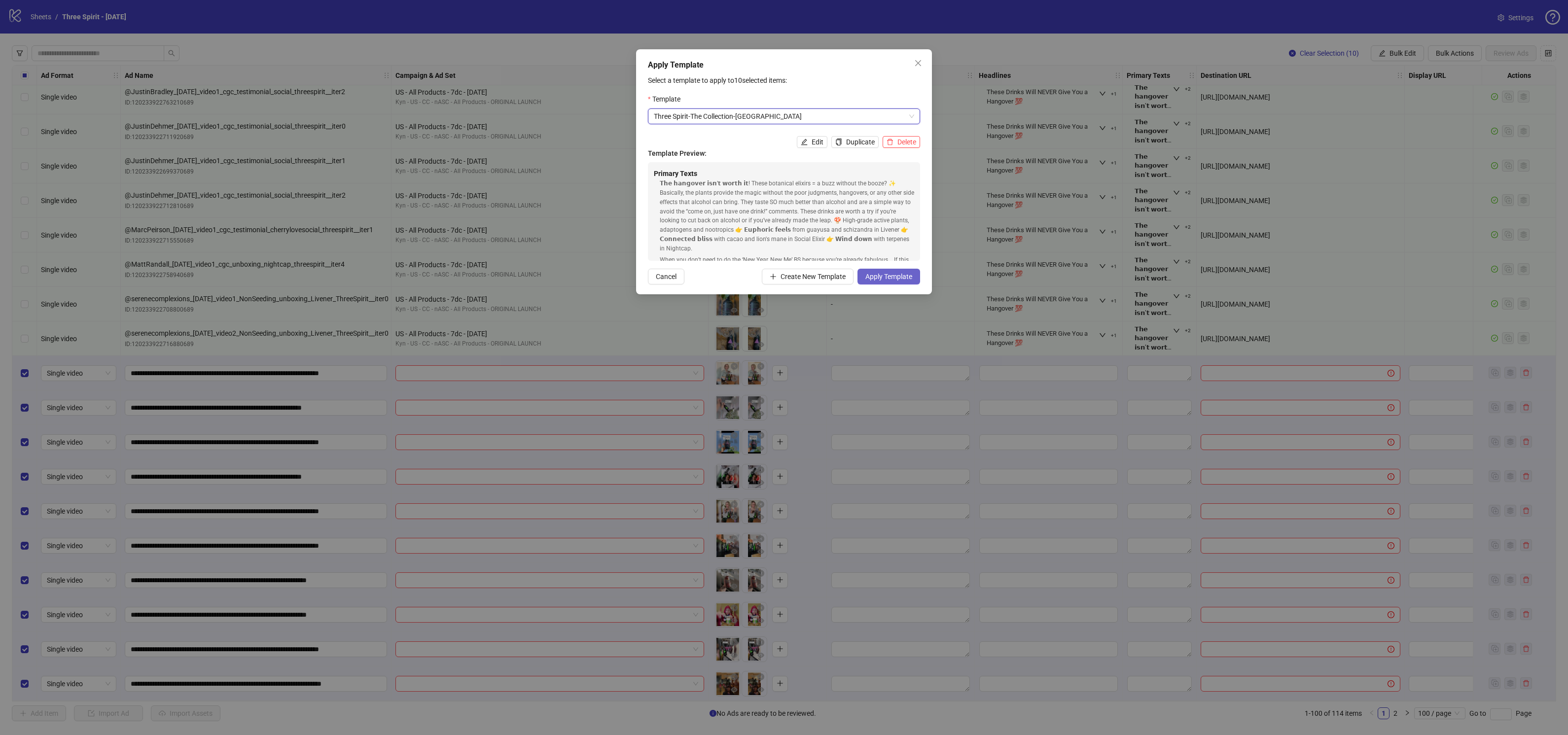
click at [894, 275] on span "Apply Template" at bounding box center [889, 276] width 47 height 8
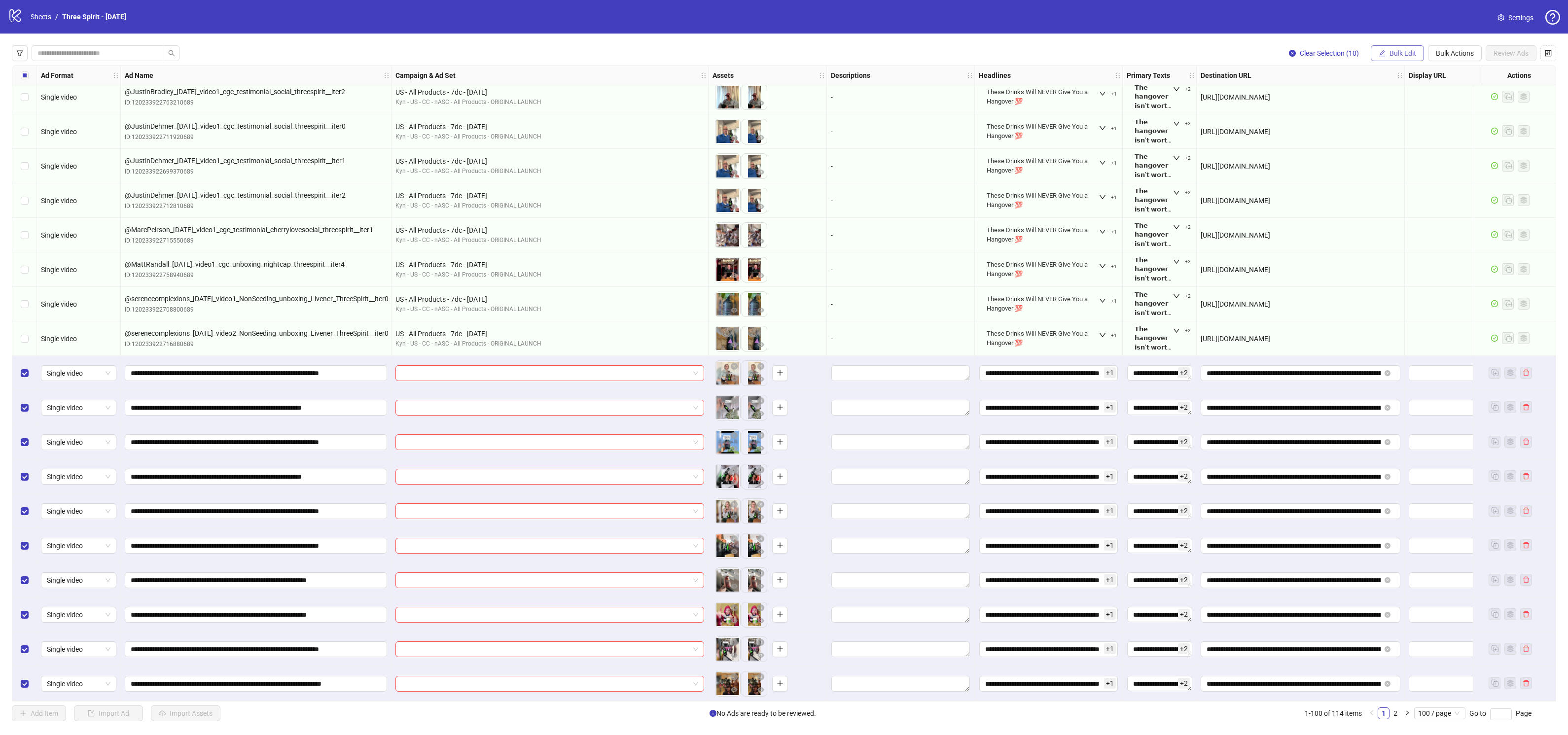
click at [1411, 49] on span "Bulk Edit" at bounding box center [1402, 53] width 27 height 8
click at [1452, 52] on span "Bulk Actions" at bounding box center [1455, 53] width 38 height 8
click at [1463, 107] on span "Duplicate with assets" at bounding box center [1469, 104] width 68 height 11
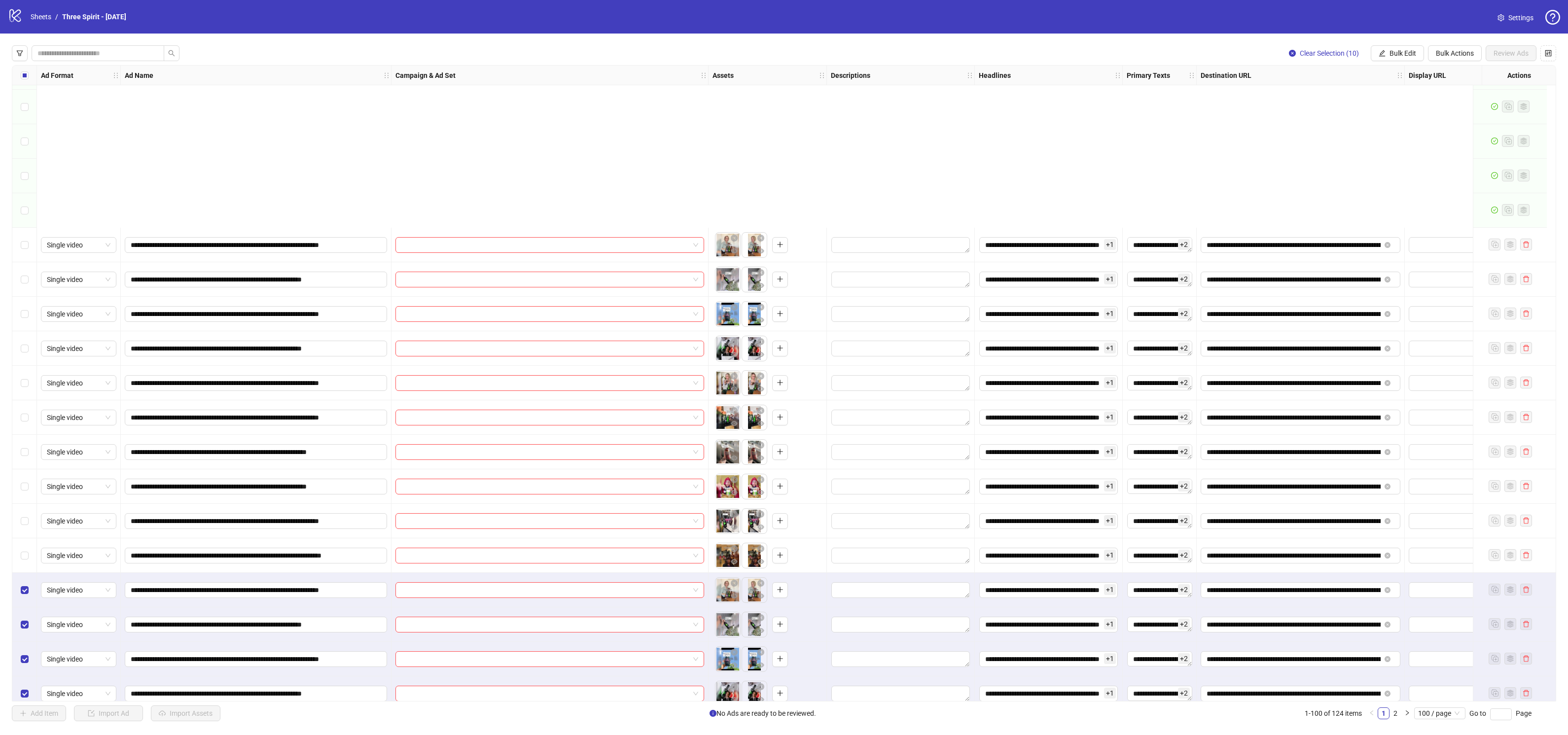
scroll to position [3667, 0]
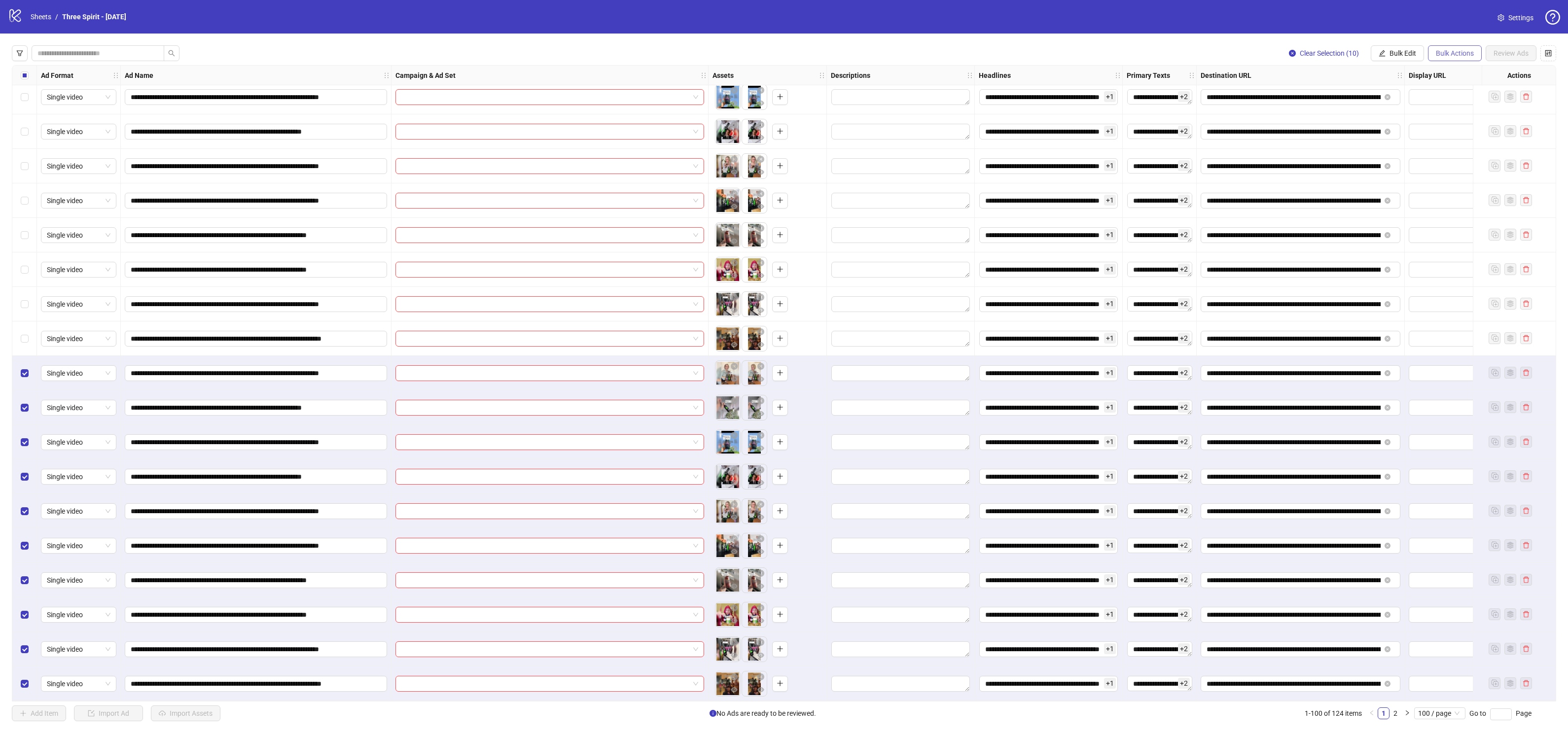
click at [1450, 54] on span "Bulk Actions" at bounding box center [1455, 53] width 38 height 8
click at [1414, 52] on span "Bulk Edit" at bounding box center [1402, 53] width 27 height 8
click at [1447, 51] on span "Bulk Actions" at bounding box center [1455, 53] width 38 height 8
click at [1448, 135] on span "Apply Template" at bounding box center [1469, 135] width 68 height 11
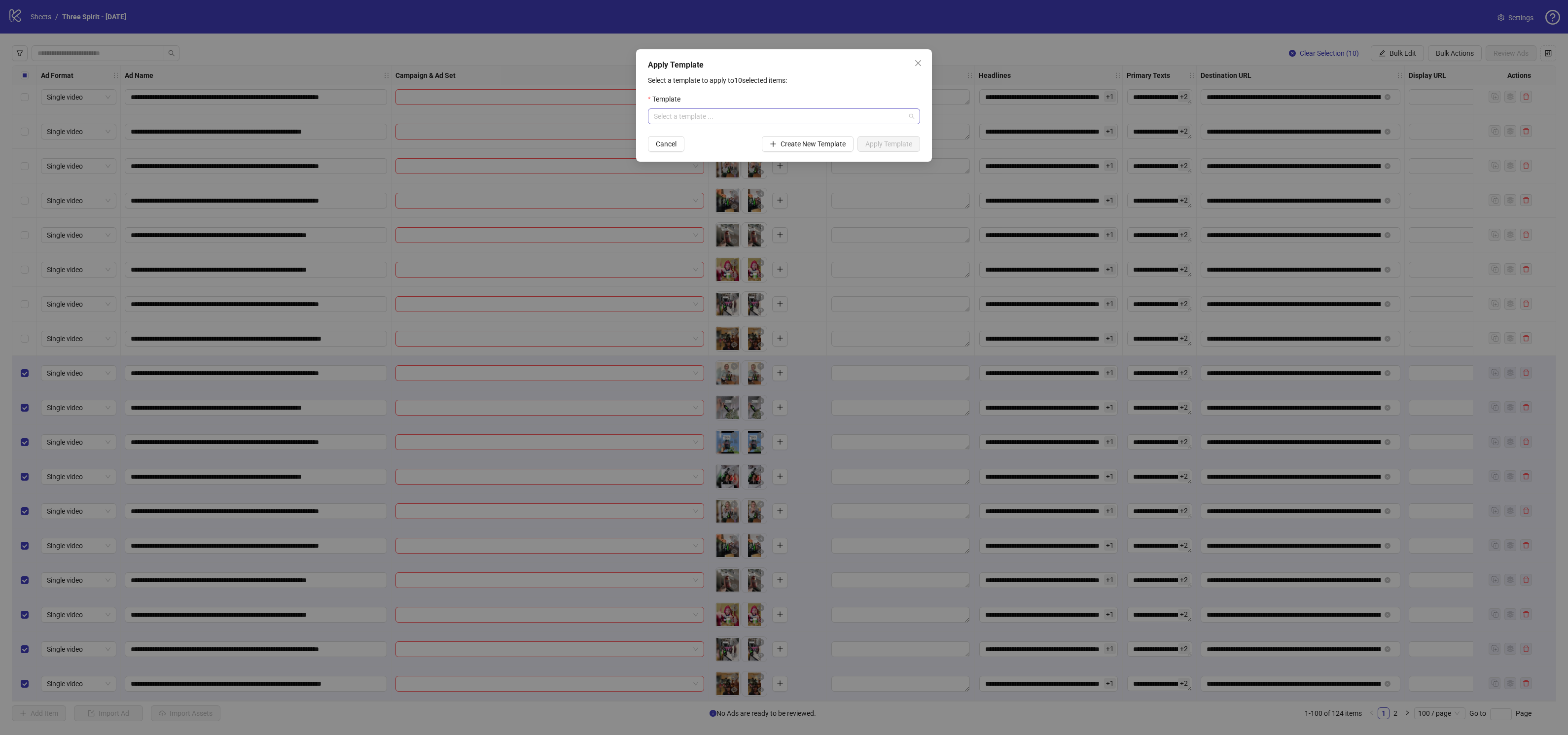
click at [803, 119] on input "search" at bounding box center [779, 116] width 252 height 15
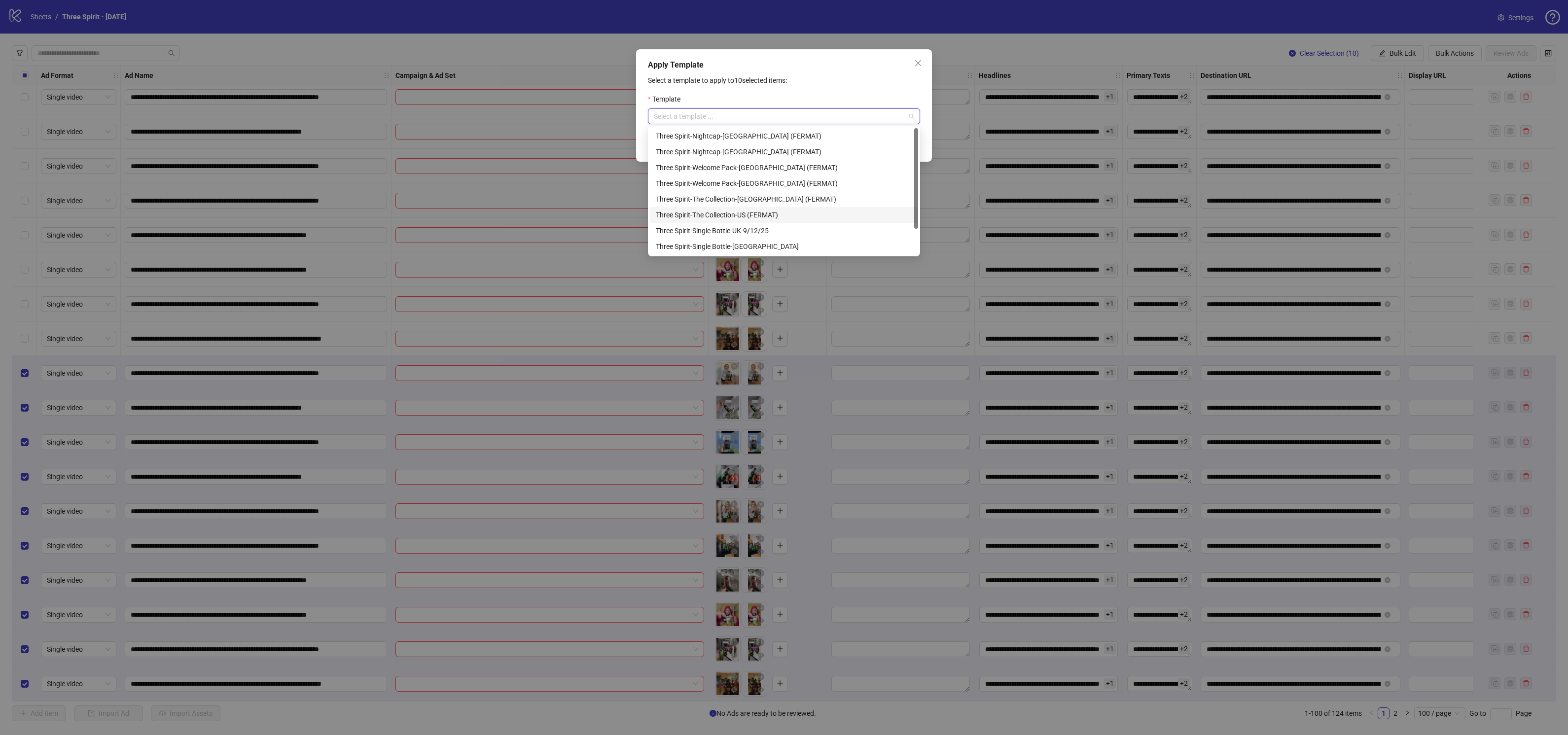
scroll to position [31, 0]
click at [736, 230] on div "Three Spirit-The Collection-US" at bounding box center [784, 230] width 257 height 11
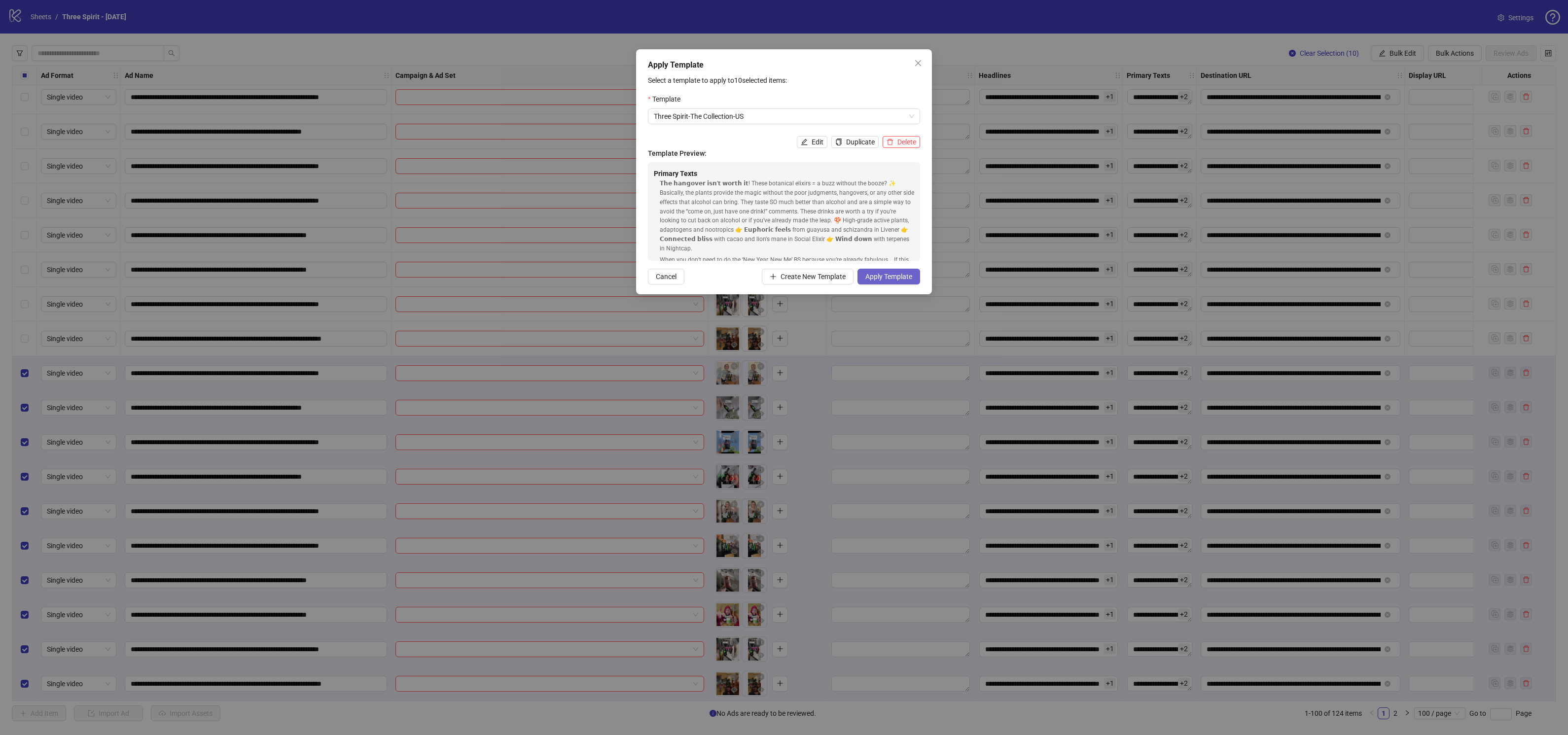
click at [901, 280] on span "Apply Template" at bounding box center [889, 276] width 47 height 8
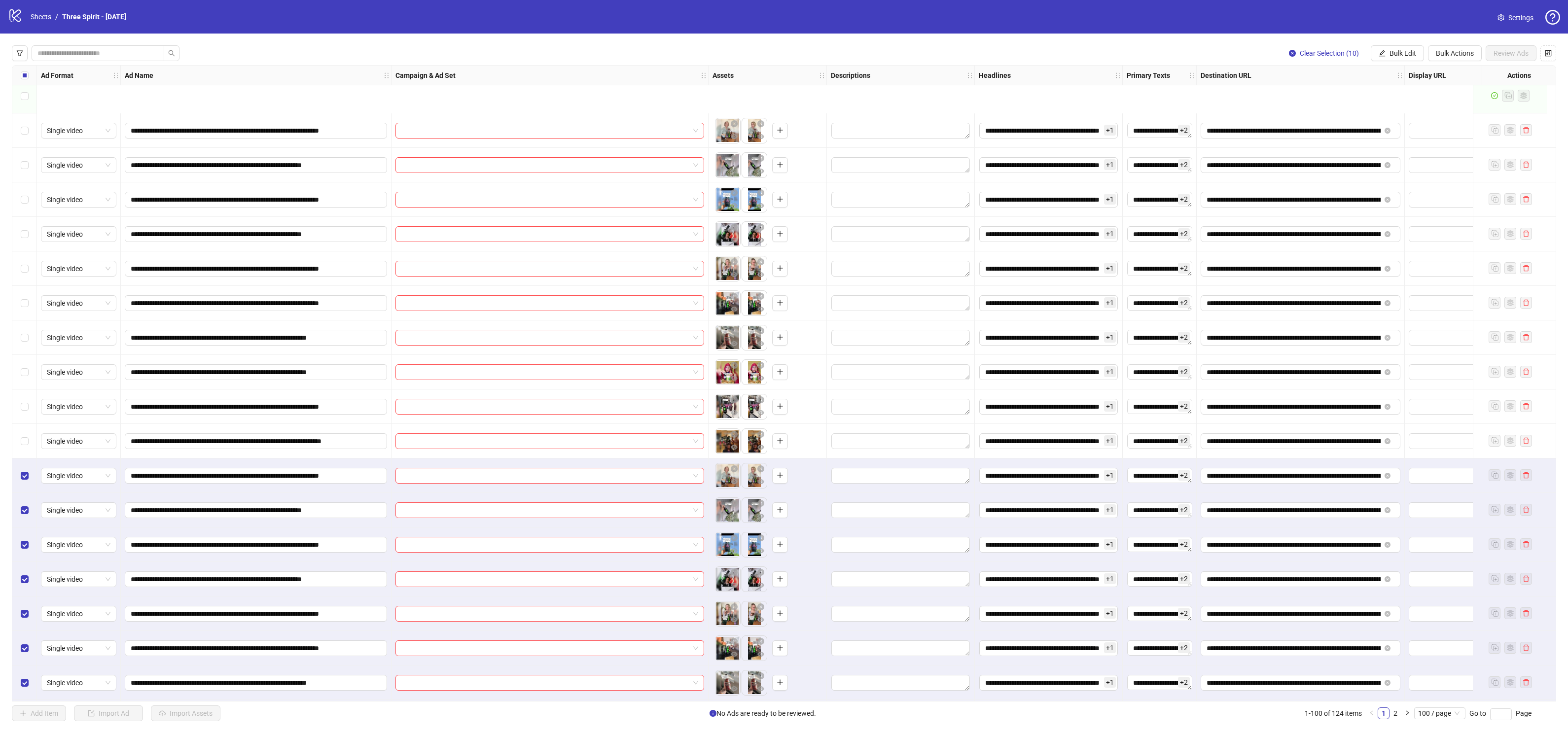
scroll to position [3667, 0]
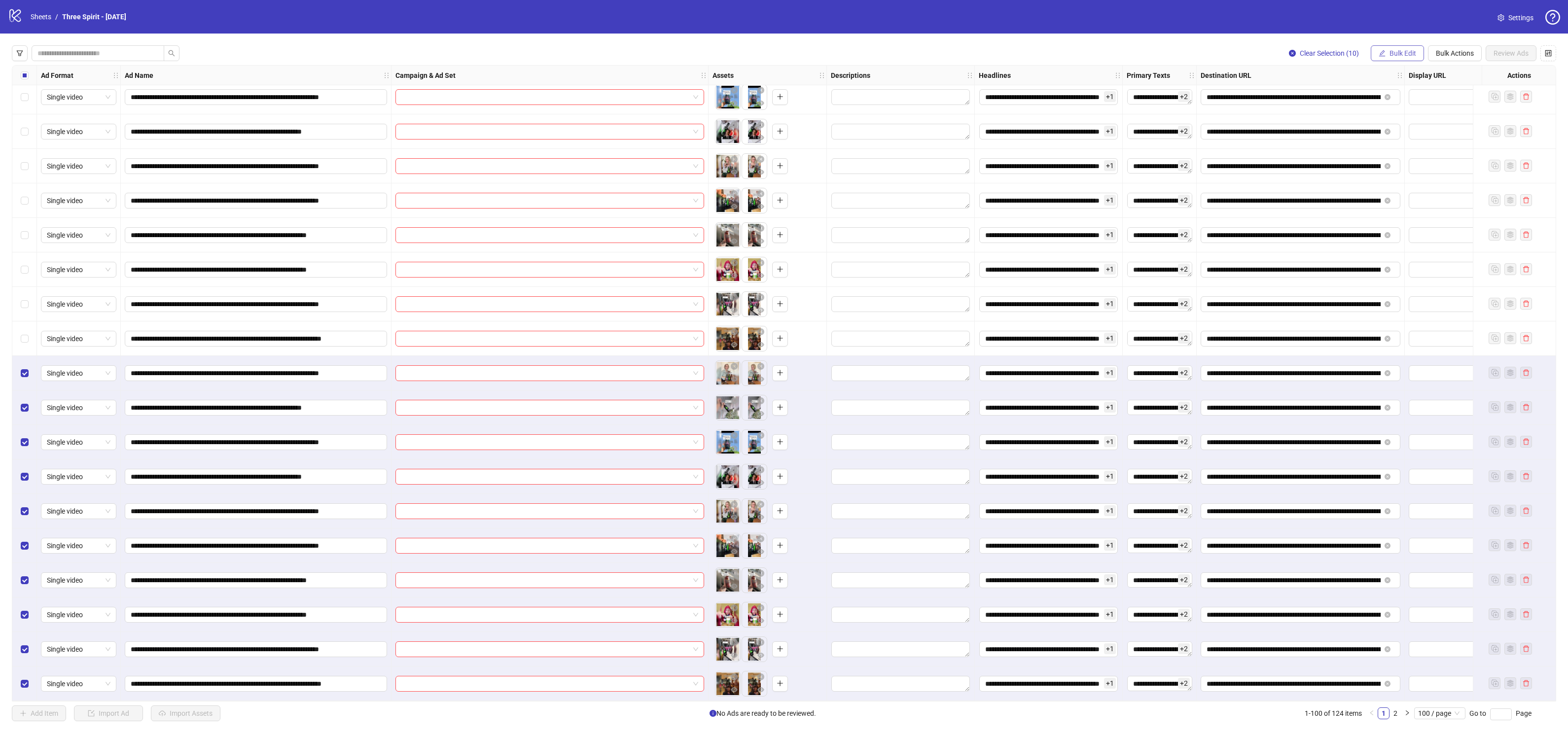
click at [1395, 49] on span "Bulk Edit" at bounding box center [1402, 53] width 27 height 8
click at [1409, 104] on span "Campaign & Ad Set" at bounding box center [1407, 104] width 58 height 11
click at [1385, 94] on input "search" at bounding box center [1365, 95] width 176 height 15
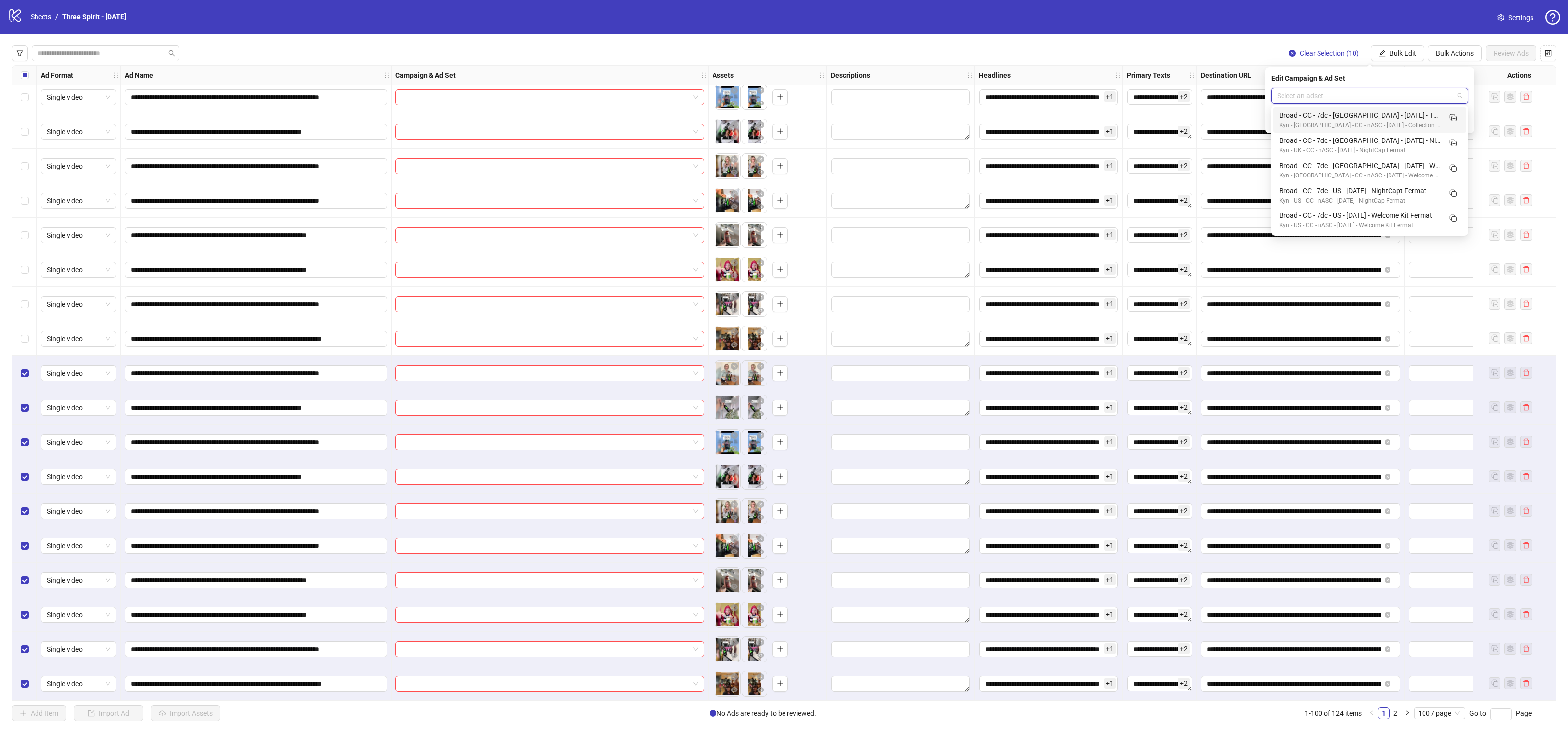
click at [1370, 91] on input "search" at bounding box center [1365, 95] width 176 height 15
type input "*"
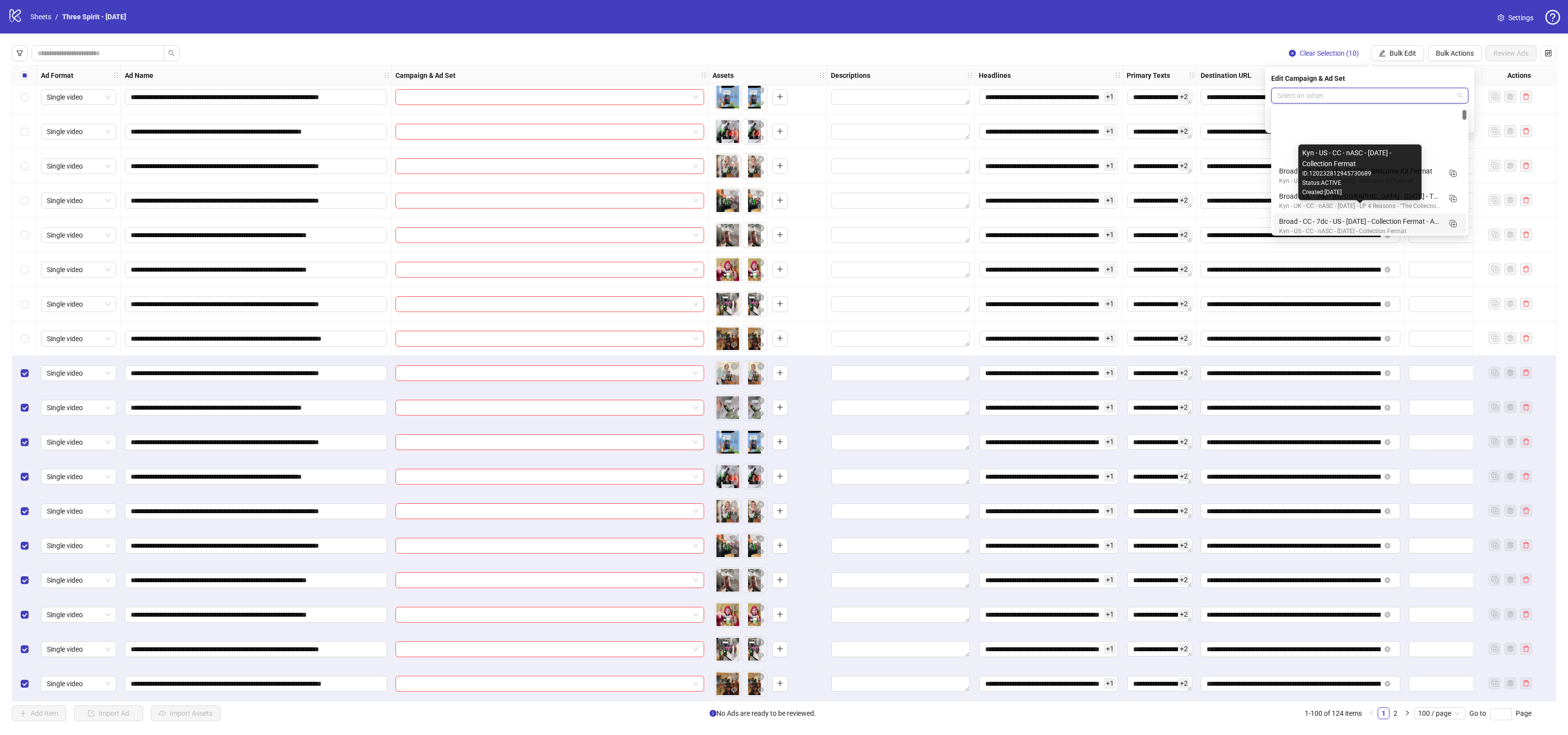
scroll to position [111, 0]
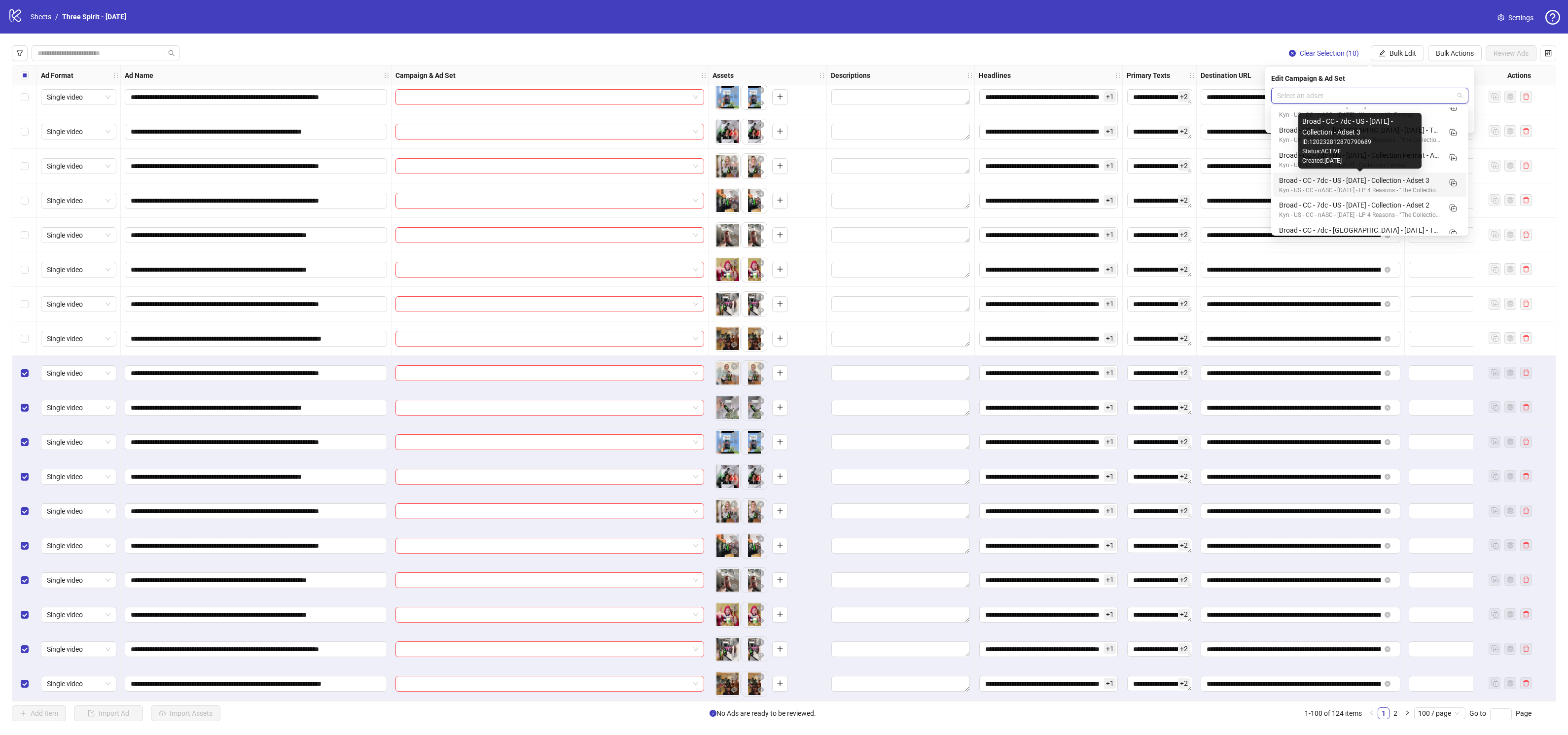
click at [1421, 178] on div "Broad - CC - 7dc - US - [DATE] - Collection - Adset 3" at bounding box center [1359, 180] width 161 height 11
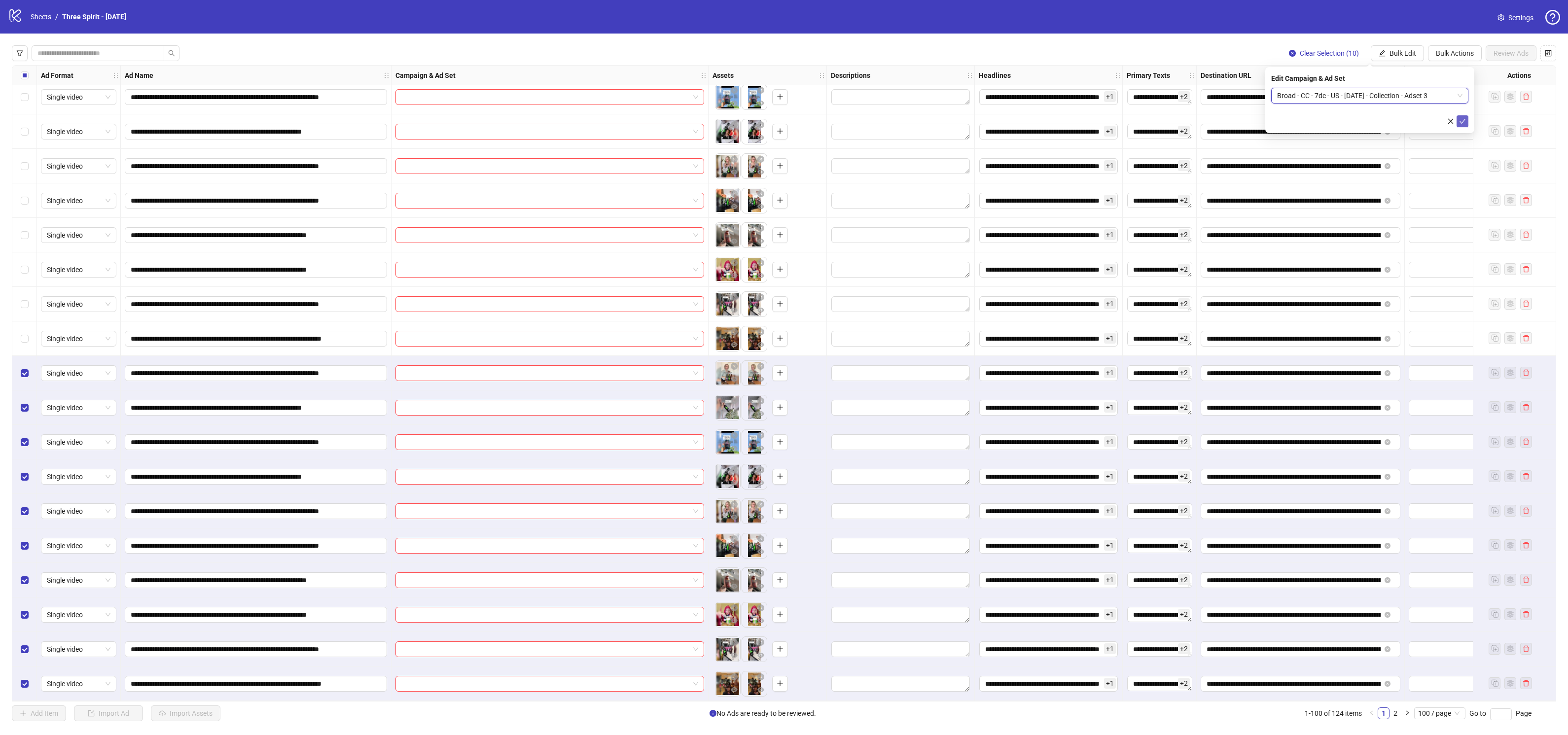
click at [1462, 118] on icon "check" at bounding box center [1462, 121] width 7 height 7
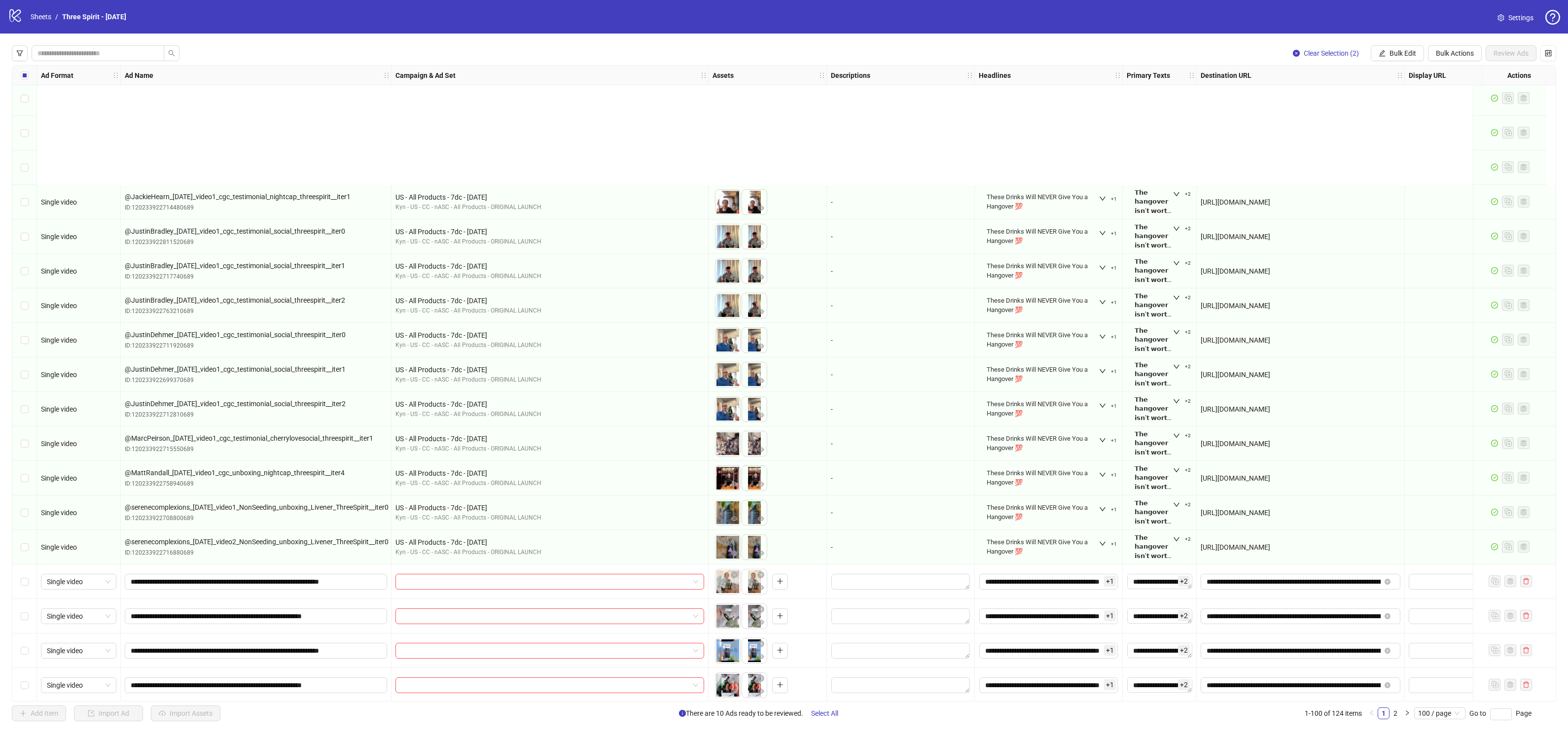
scroll to position [3297, 0]
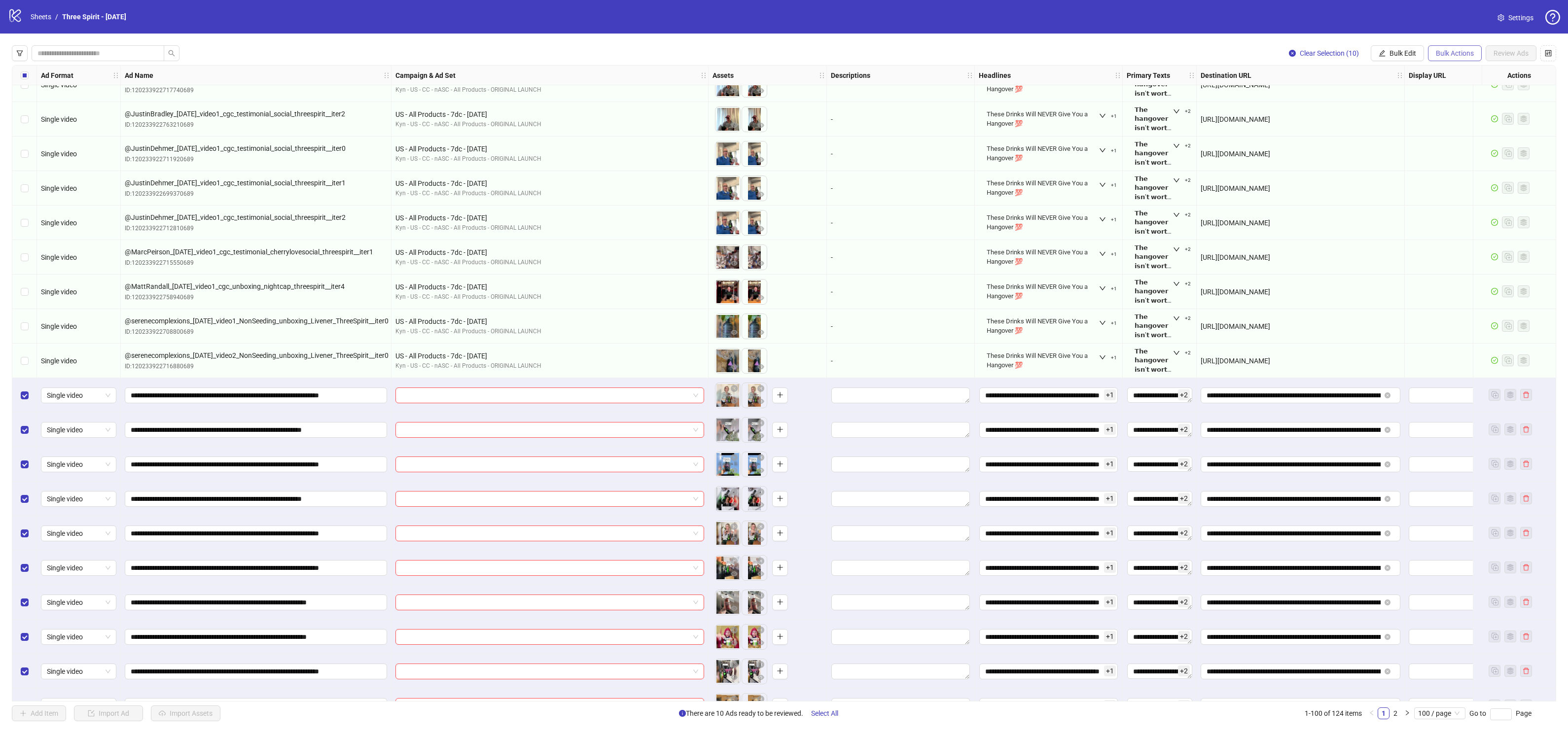
click at [1451, 54] on span "Bulk Actions" at bounding box center [1455, 53] width 38 height 8
click at [1399, 54] on span "Bulk Edit" at bounding box center [1402, 53] width 27 height 8
click at [1405, 106] on span "Campaign & Ad Set" at bounding box center [1407, 104] width 58 height 11
click at [1364, 97] on input "search" at bounding box center [1365, 95] width 176 height 15
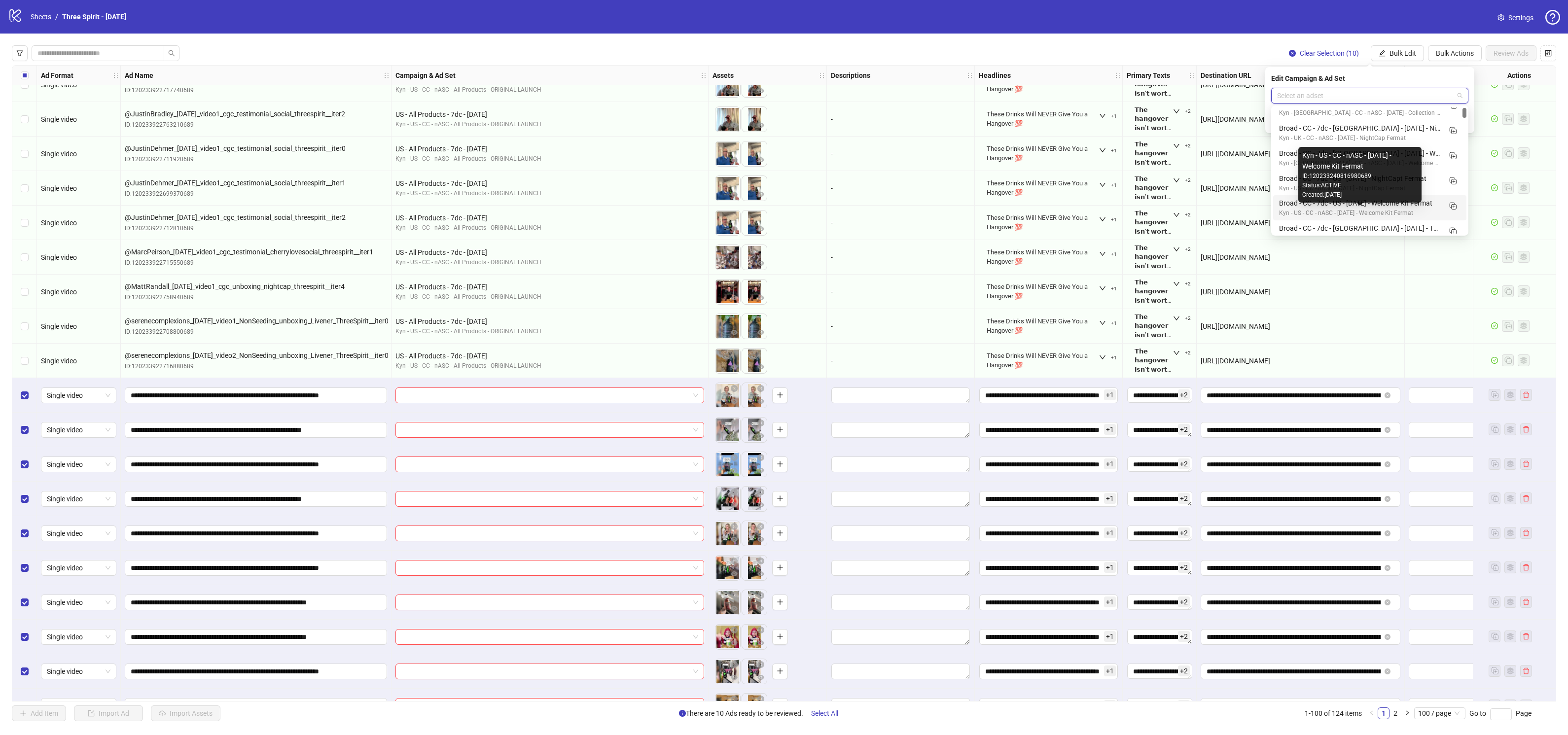
scroll to position [26, 0]
click at [1388, 216] on div "Broad - CC - 7dc - [GEOGRAPHIC_DATA] - [DATE] - The Collection - Adset 3" at bounding box center [1359, 214] width 161 height 11
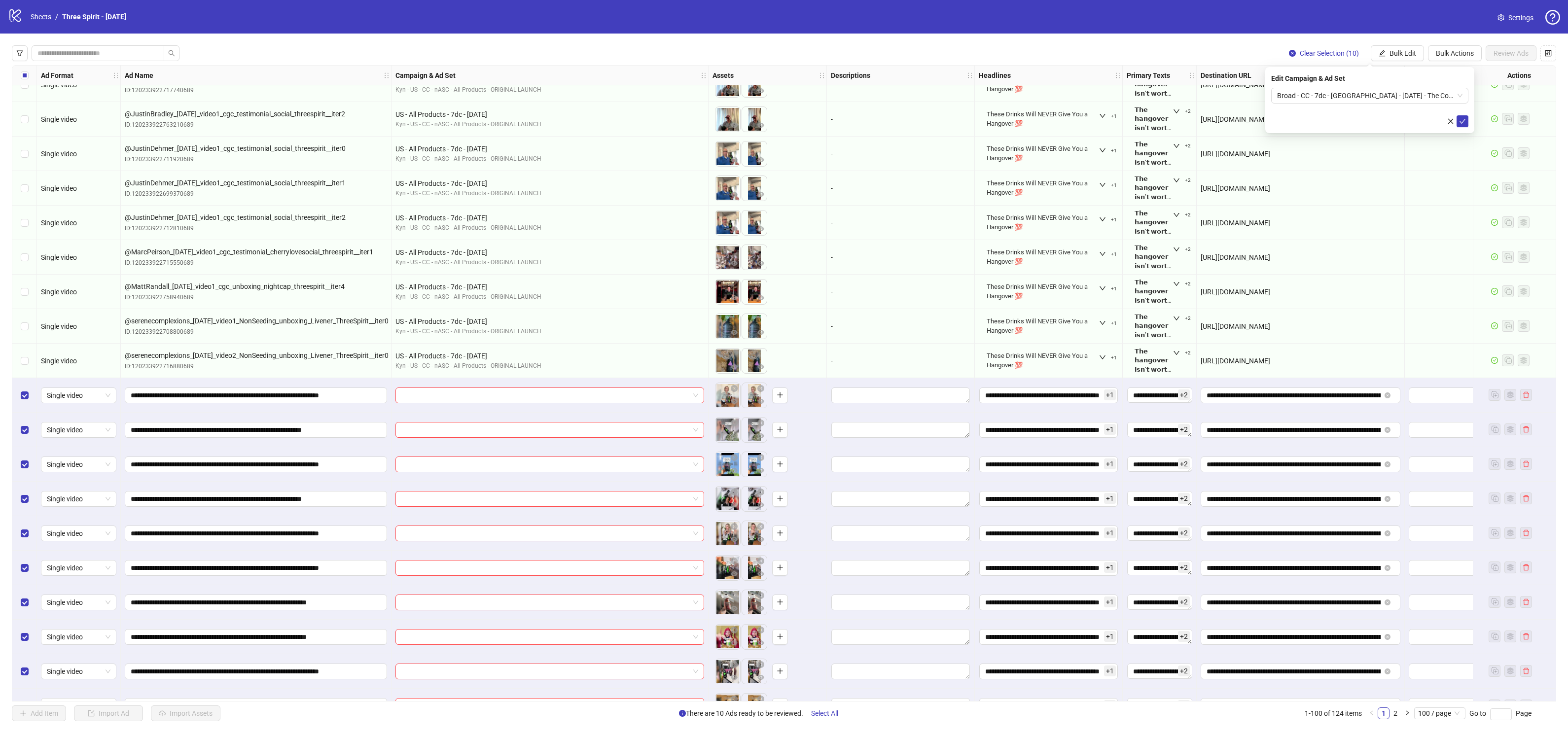
click at [1469, 121] on div "Edit Campaign & Ad Set Broad - CC - 7dc - [GEOGRAPHIC_DATA] - [DATE] - The Coll…" at bounding box center [1369, 100] width 209 height 66
click at [1462, 121] on icon "check" at bounding box center [1462, 121] width 6 height 5
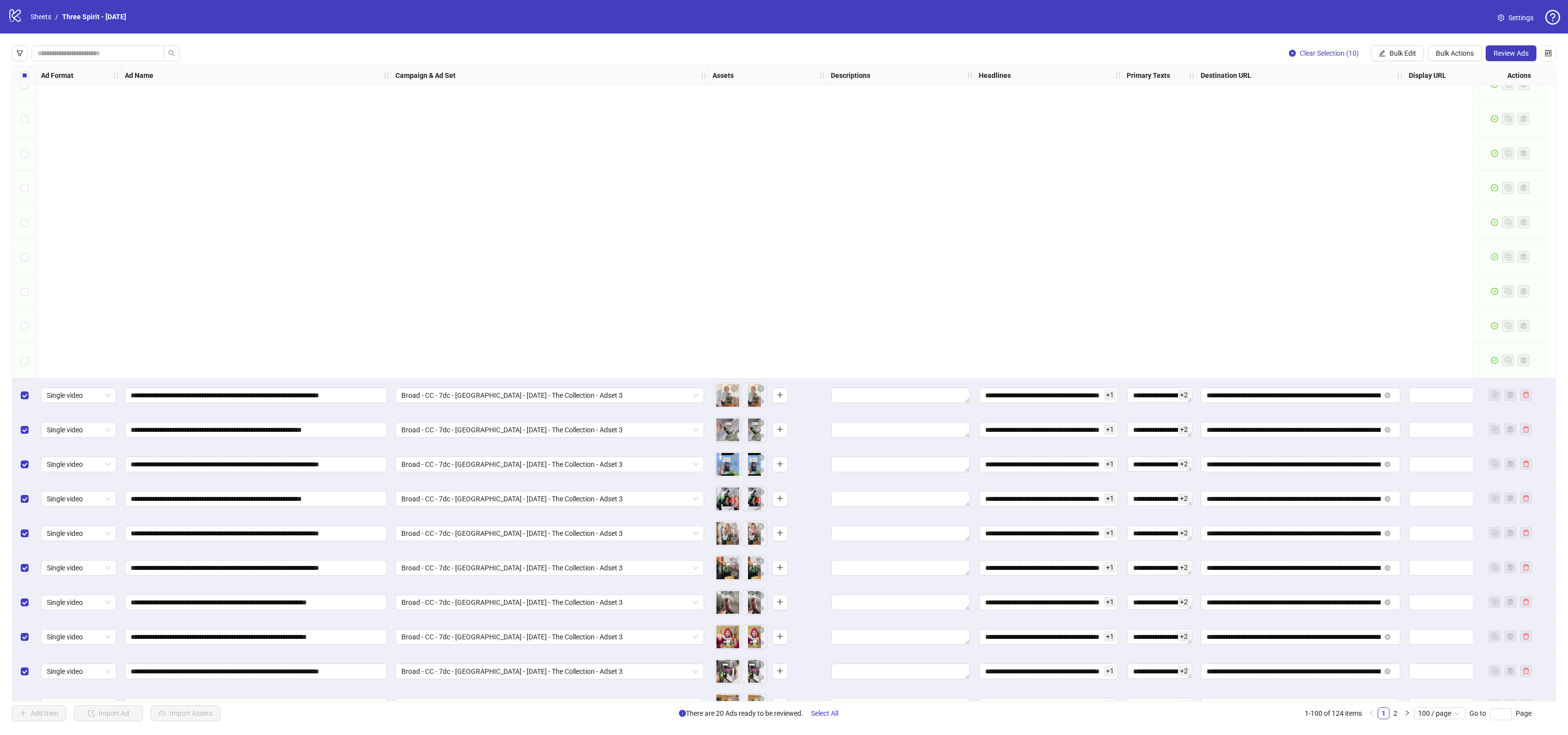
scroll to position [3667, 0]
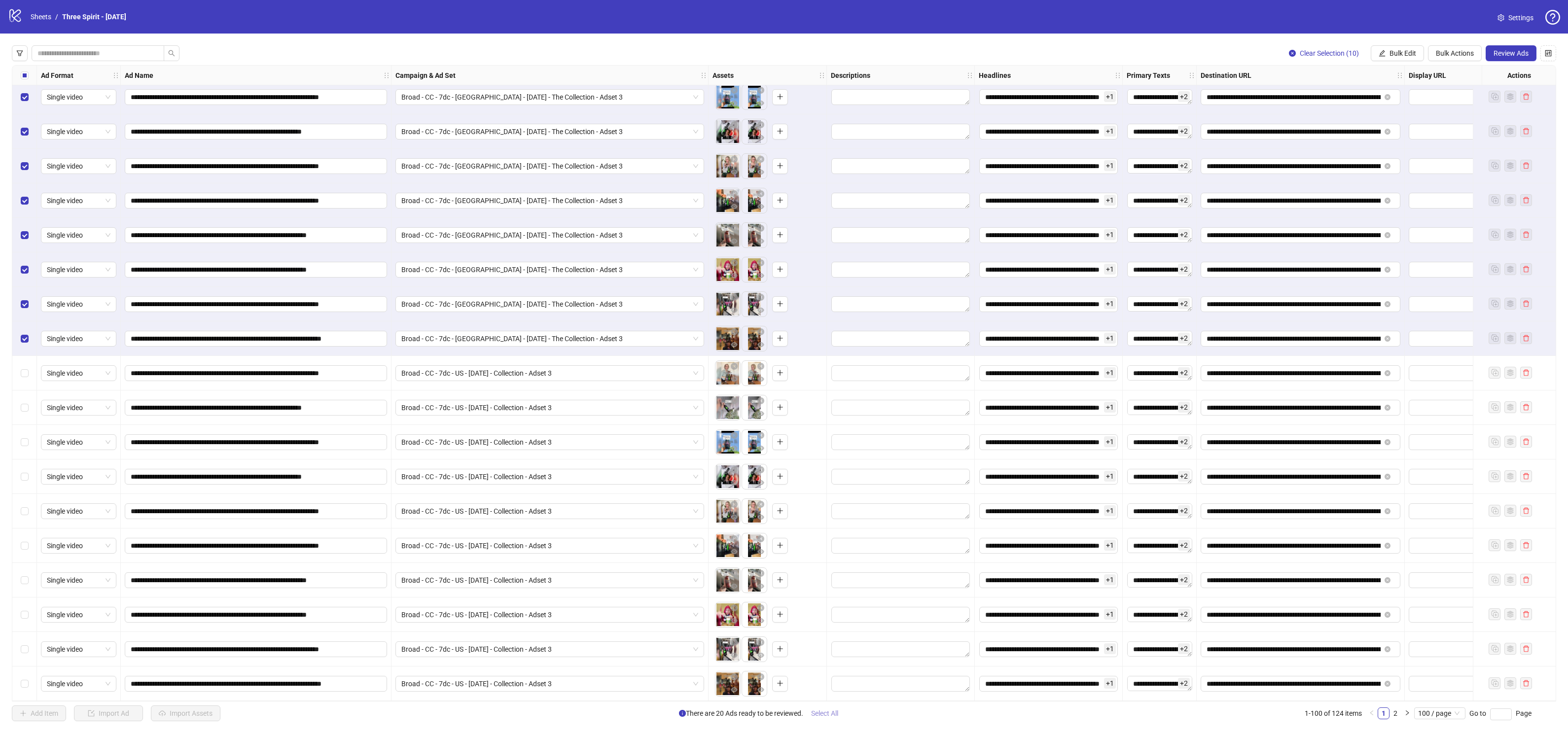
click at [833, 713] on span "Select All" at bounding box center [825, 713] width 27 height 8
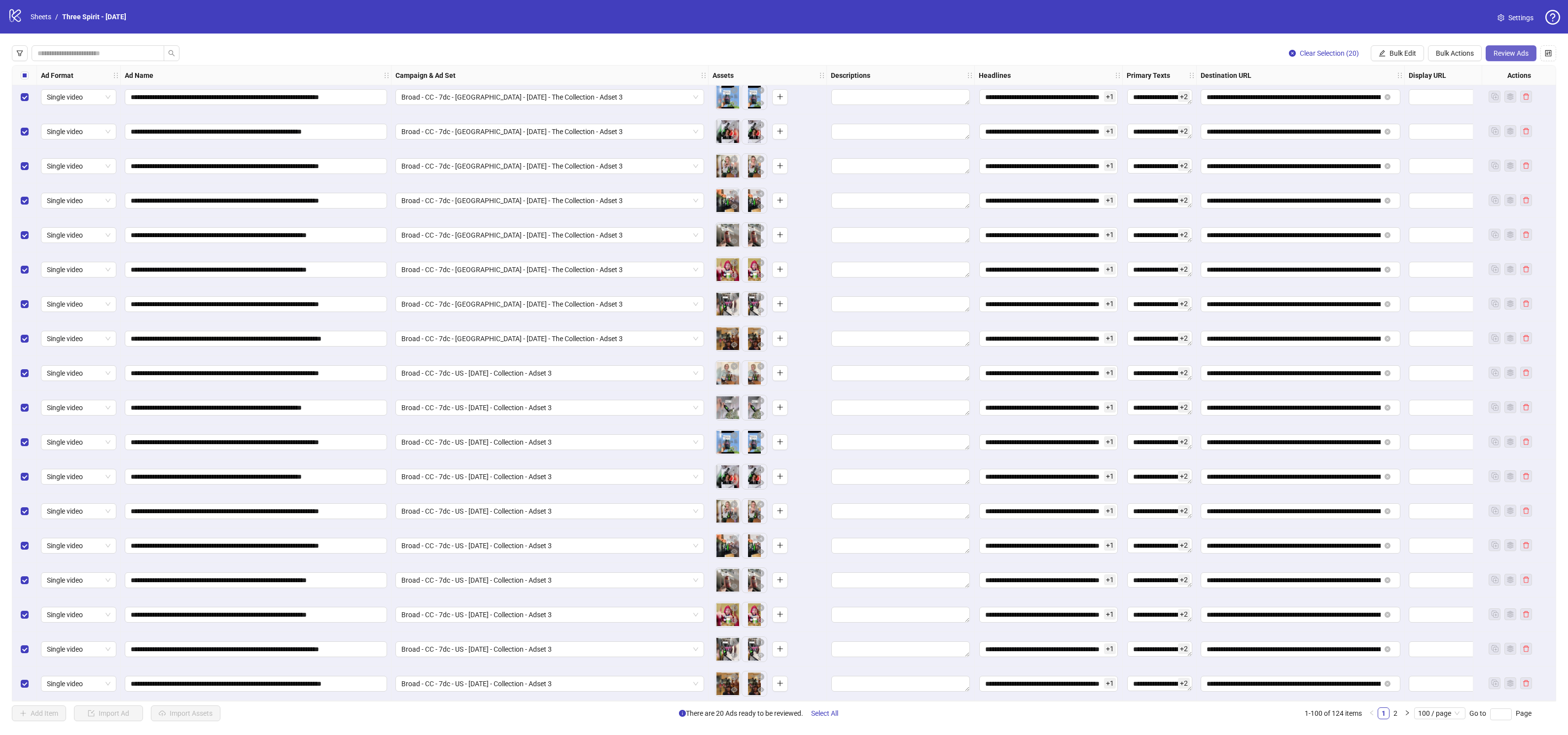
click at [1510, 56] on span "Review Ads" at bounding box center [1511, 53] width 35 height 8
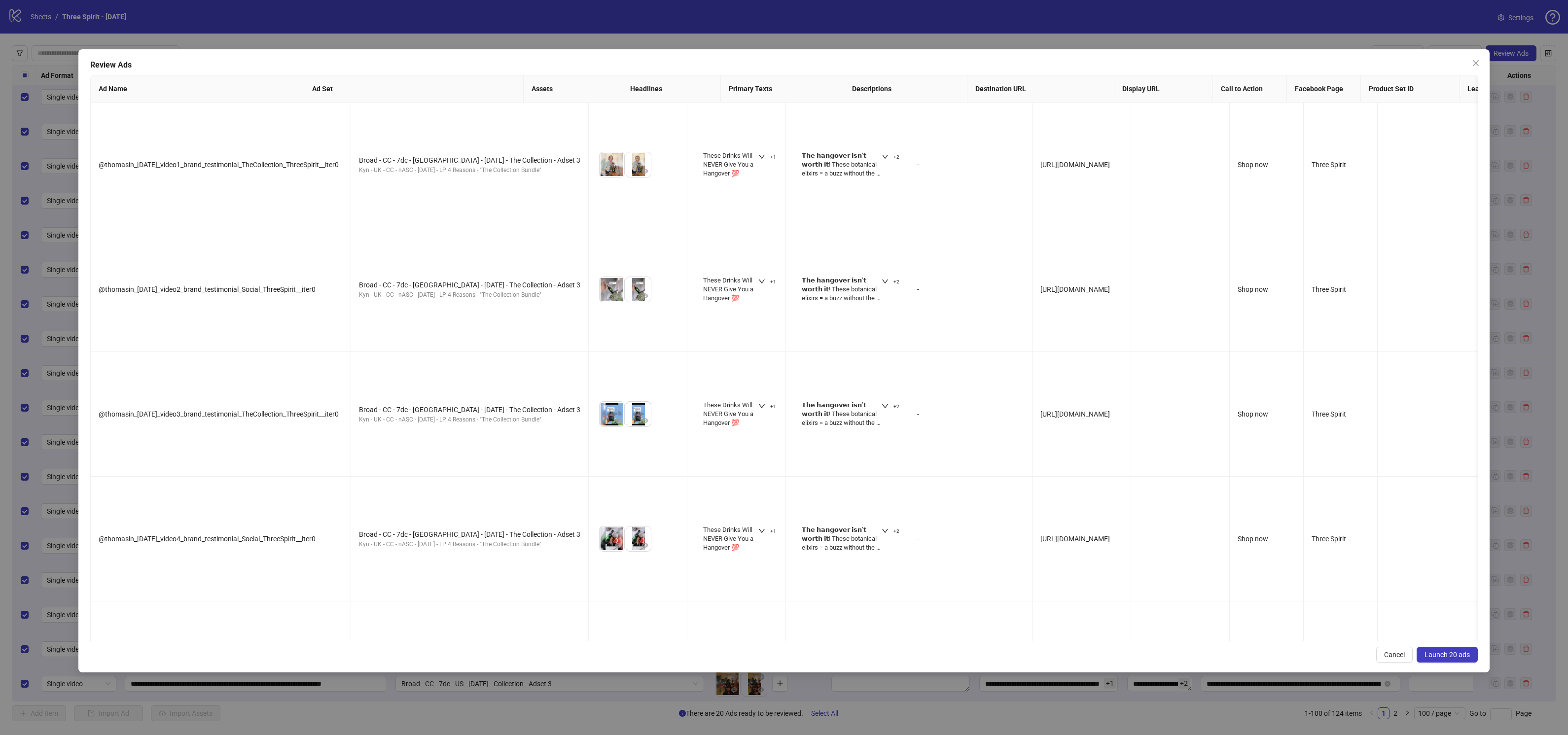
click at [1452, 657] on span "Launch 20 ads" at bounding box center [1447, 654] width 45 height 8
